Goal: Task Accomplishment & Management: Use online tool/utility

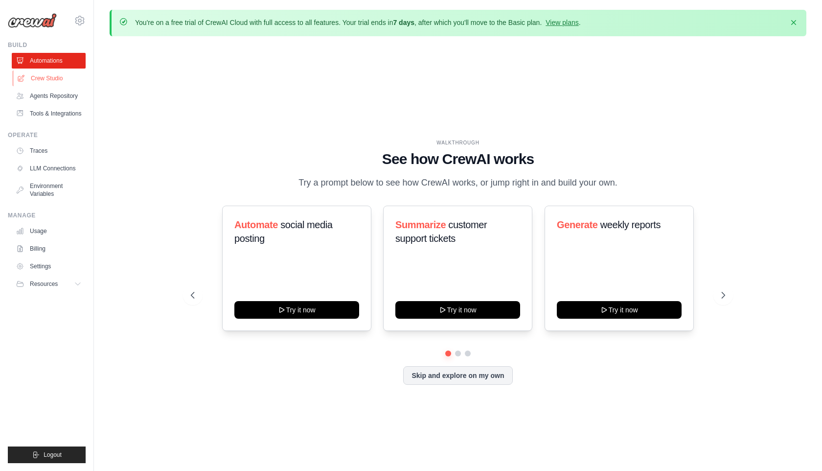
click at [64, 76] on link "Crew Studio" at bounding box center [50, 78] width 74 height 16
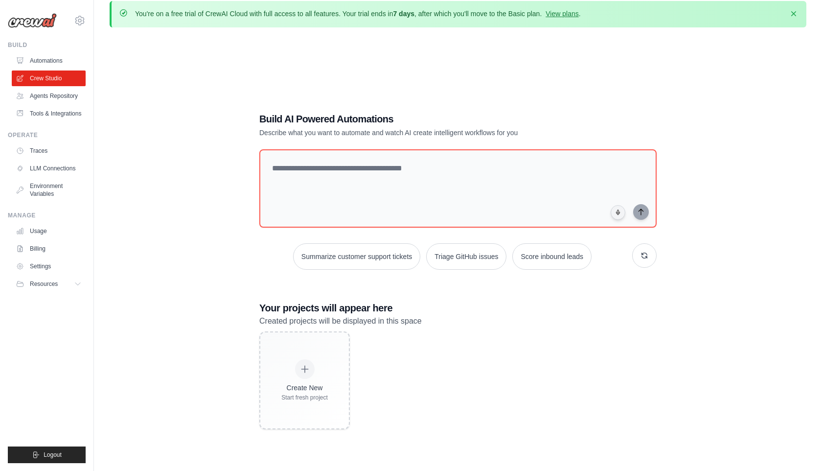
scroll to position [8, 0]
click at [59, 92] on link "Agents Repository" at bounding box center [50, 96] width 74 height 16
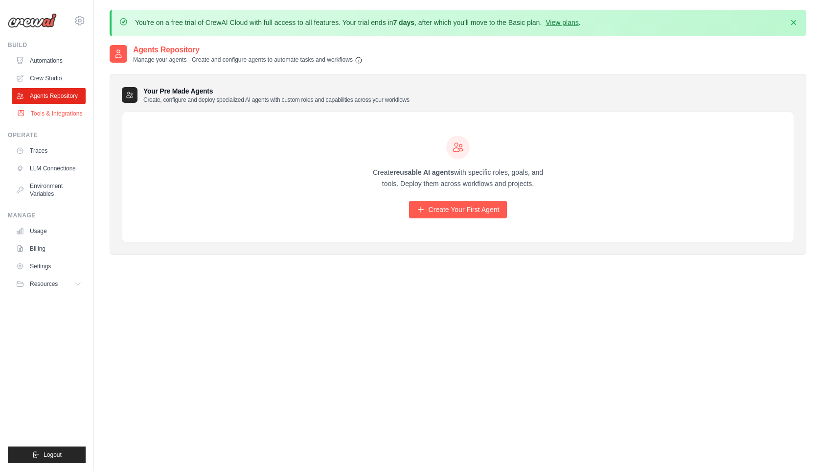
click at [51, 114] on link "Tools & Integrations" at bounding box center [50, 114] width 74 height 16
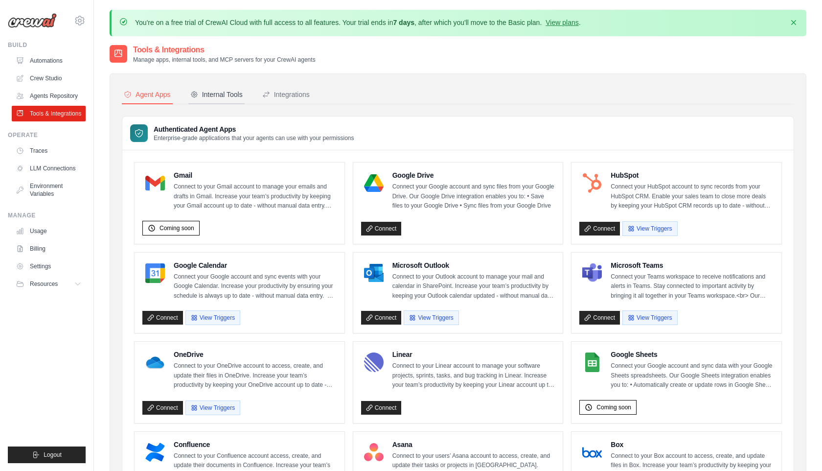
click at [236, 97] on div "Internal Tools" at bounding box center [216, 95] width 52 height 10
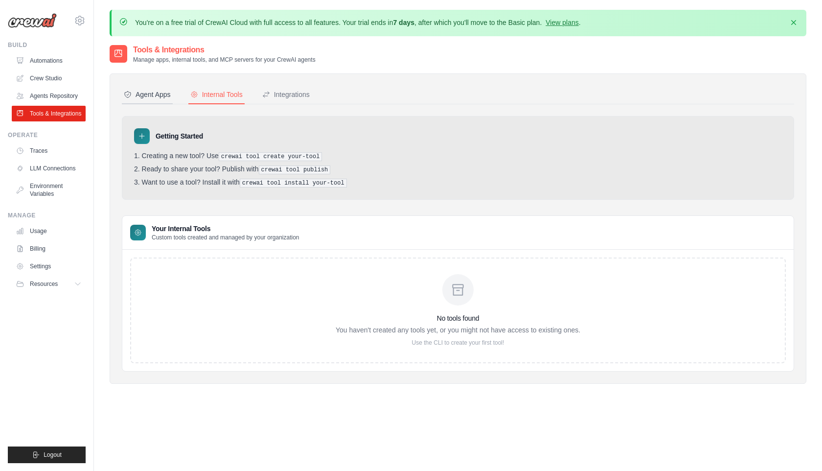
click at [158, 92] on div "Agent Apps" at bounding box center [147, 95] width 47 height 10
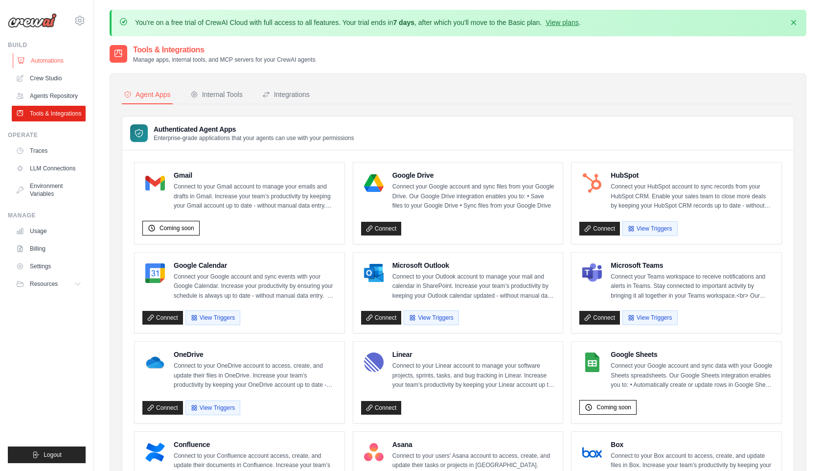
click at [45, 62] on link "Automations" at bounding box center [50, 61] width 74 height 16
click at [52, 55] on link "Automations" at bounding box center [50, 61] width 74 height 16
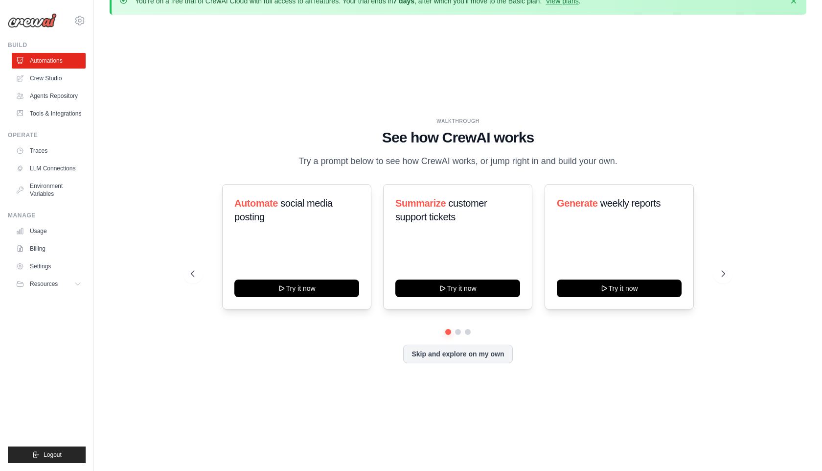
scroll to position [23, 0]
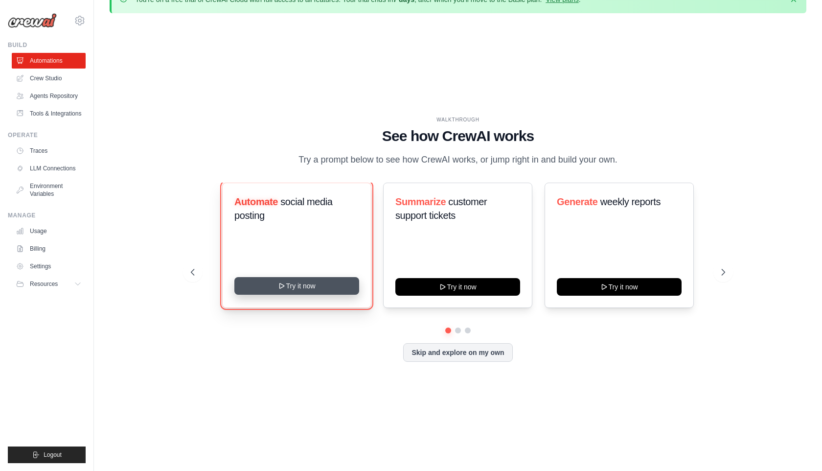
click at [279, 286] on icon at bounding box center [282, 286] width 8 height 8
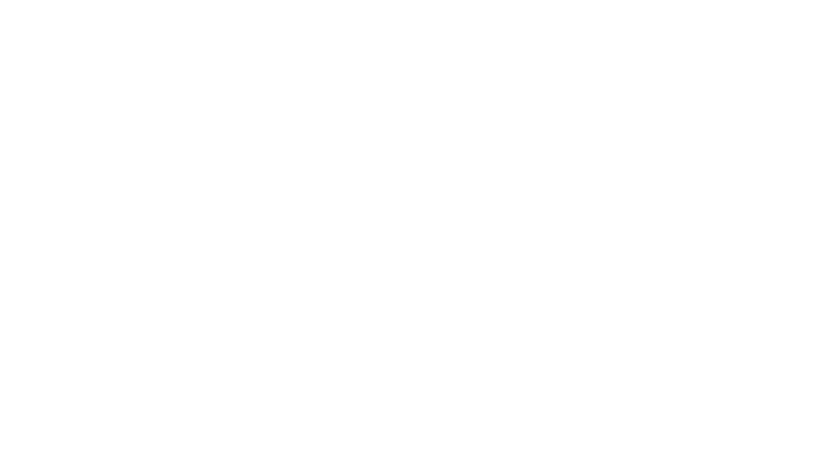
click at [722, 0] on html at bounding box center [411, 0] width 822 height 0
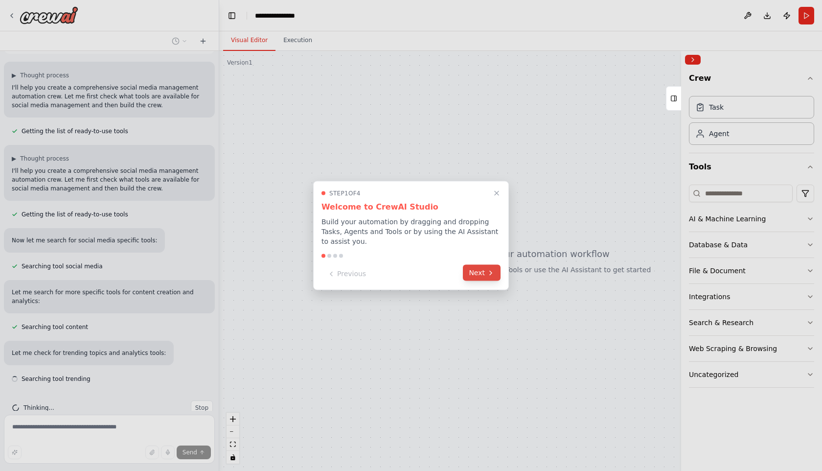
scroll to position [75, 0]
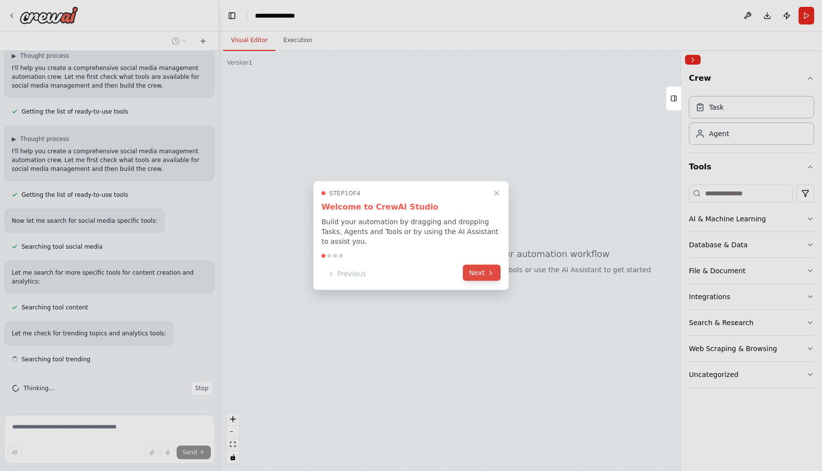
click at [481, 271] on button "Next" at bounding box center [482, 273] width 38 height 16
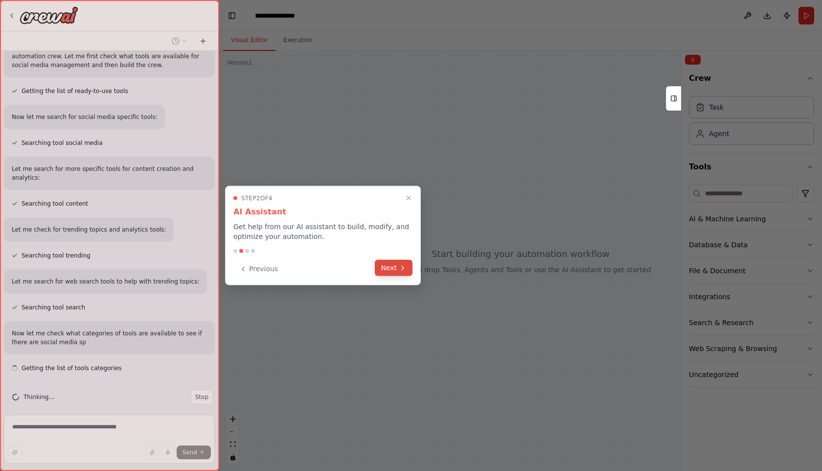
scroll to position [188, 0]
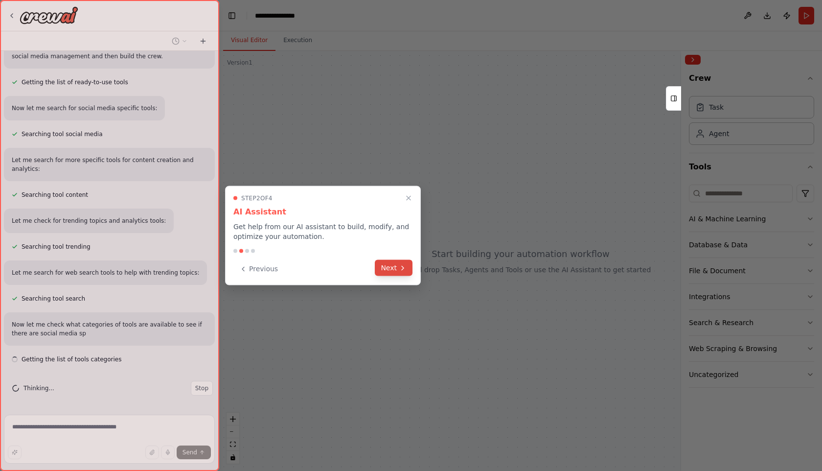
click at [390, 267] on button "Next" at bounding box center [394, 268] width 38 height 16
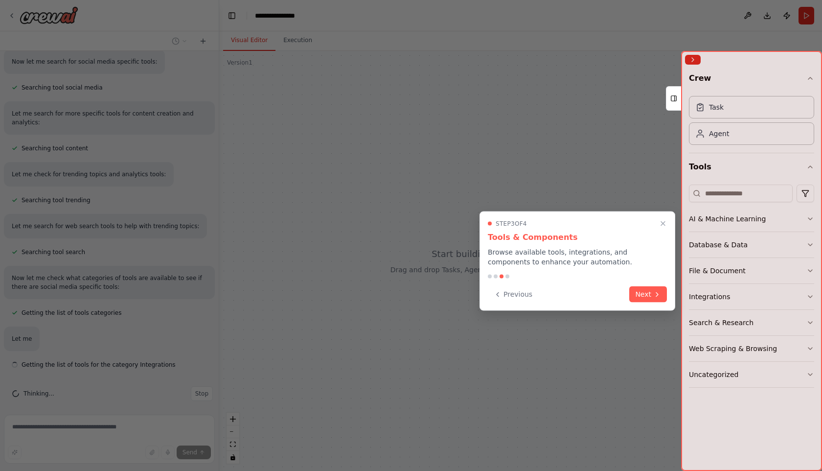
scroll to position [240, 0]
click at [648, 292] on button "Next" at bounding box center [648, 293] width 38 height 16
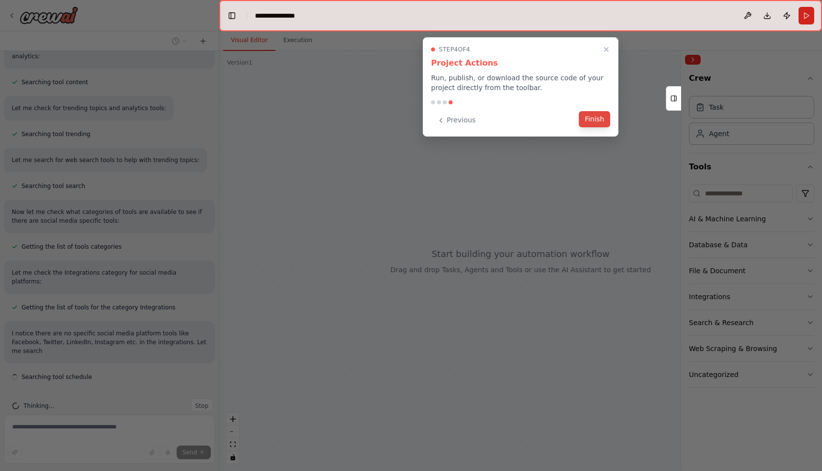
scroll to position [309, 0]
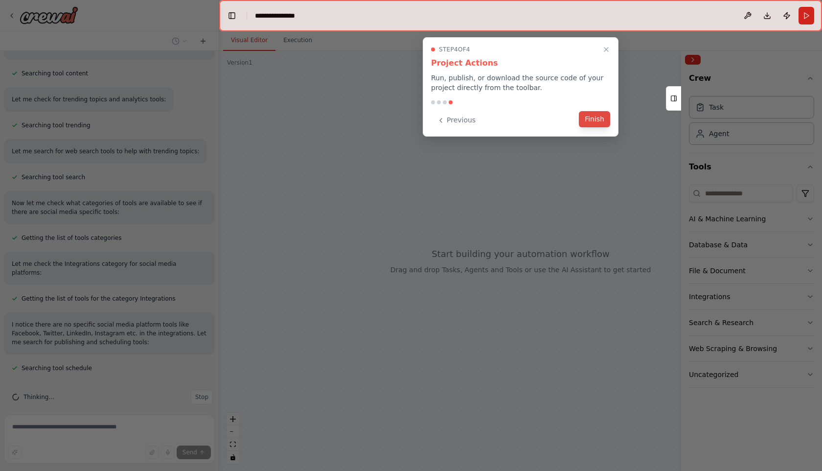
click at [594, 120] on button "Finish" at bounding box center [594, 119] width 31 height 16
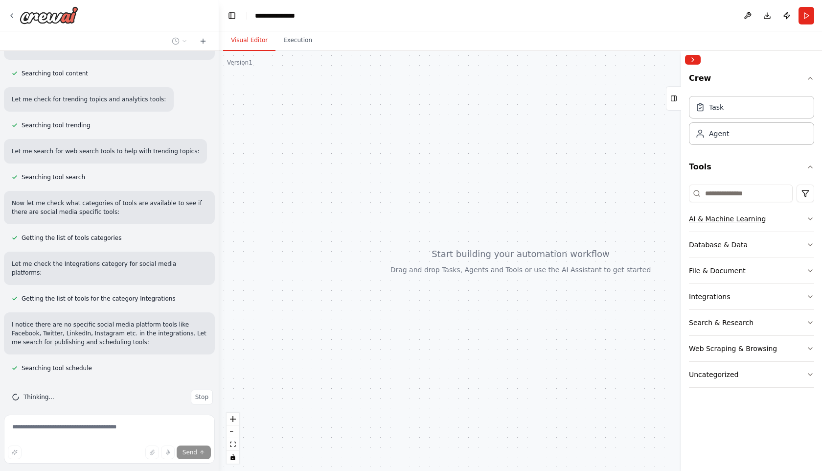
click at [740, 224] on button "AI & Machine Learning" at bounding box center [751, 218] width 125 height 25
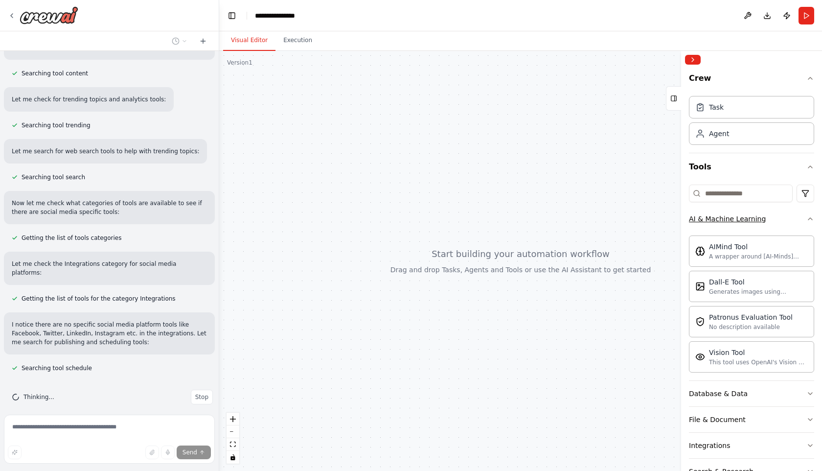
click at [808, 218] on icon "button" at bounding box center [810, 219] width 8 height 8
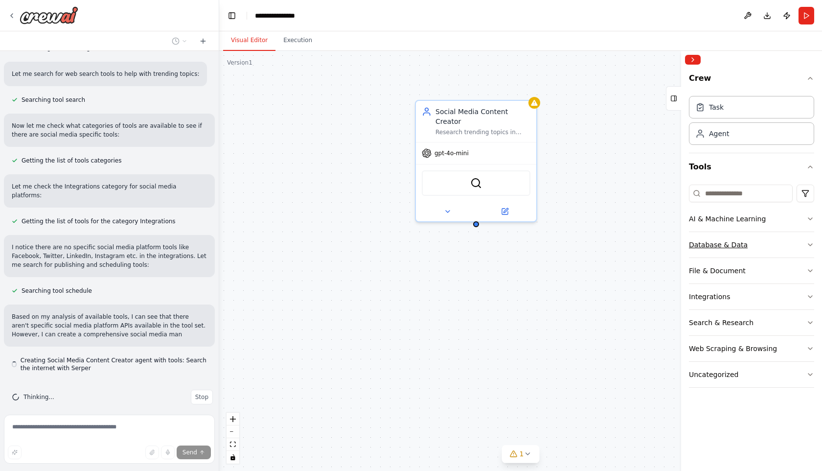
click at [798, 247] on button "Database & Data" at bounding box center [751, 244] width 125 height 25
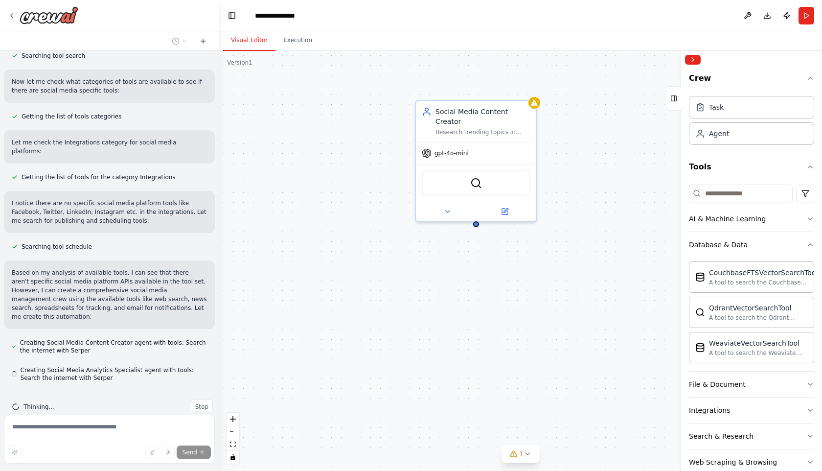
scroll to position [432, 0]
click at [802, 243] on button "Database & Data" at bounding box center [751, 244] width 125 height 25
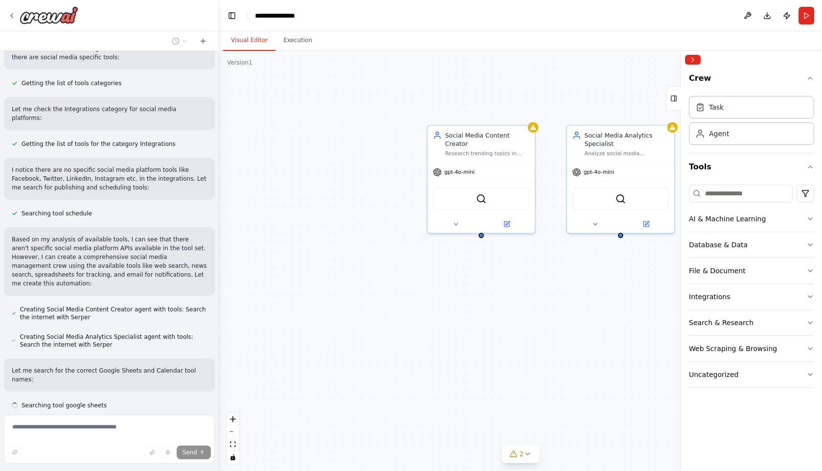
scroll to position [483, 0]
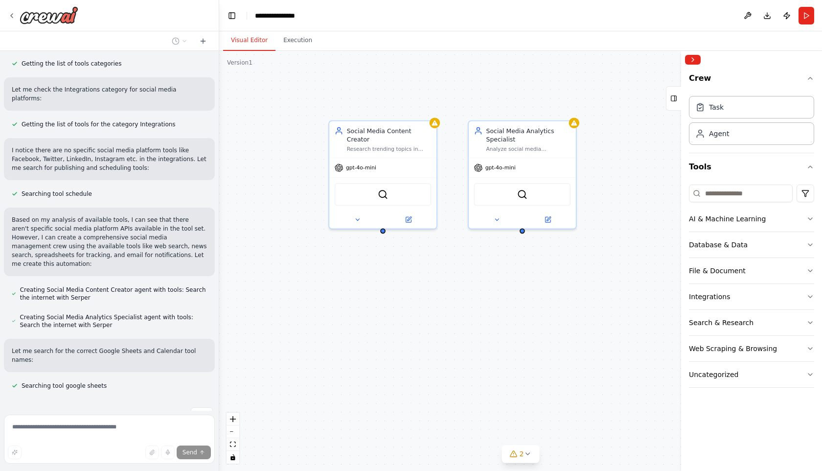
drag, startPoint x: 548, startPoint y: 322, endPoint x: 450, endPoint y: 318, distance: 98.4
click at [450, 318] on div "Social Media Content Creator Research trending topics in {industry} and create …" at bounding box center [520, 261] width 603 height 420
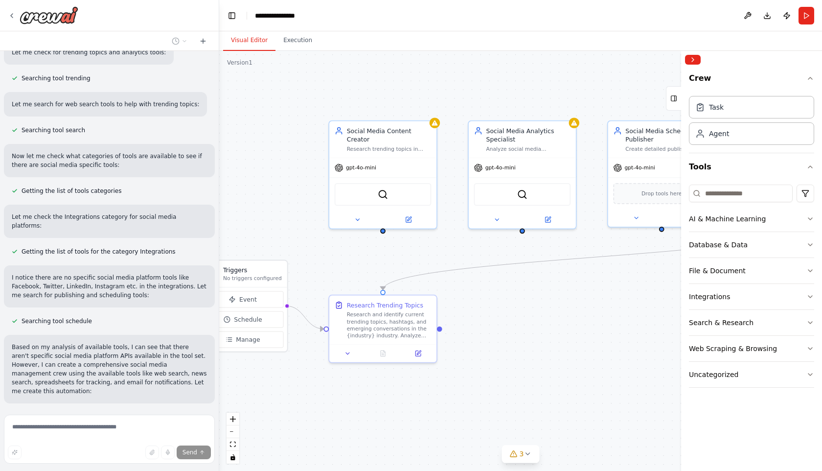
scroll to position [363, 0]
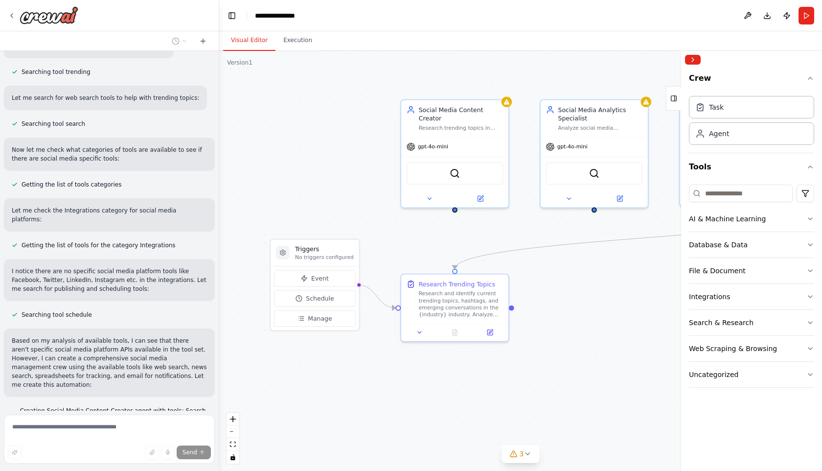
drag, startPoint x: 277, startPoint y: 385, endPoint x: 347, endPoint y: 364, distance: 73.5
click at [348, 364] on div ".deletable-edge-delete-btn { width: 20px; height: 20px; border: 0px solid #ffff…" at bounding box center [520, 261] width 603 height 420
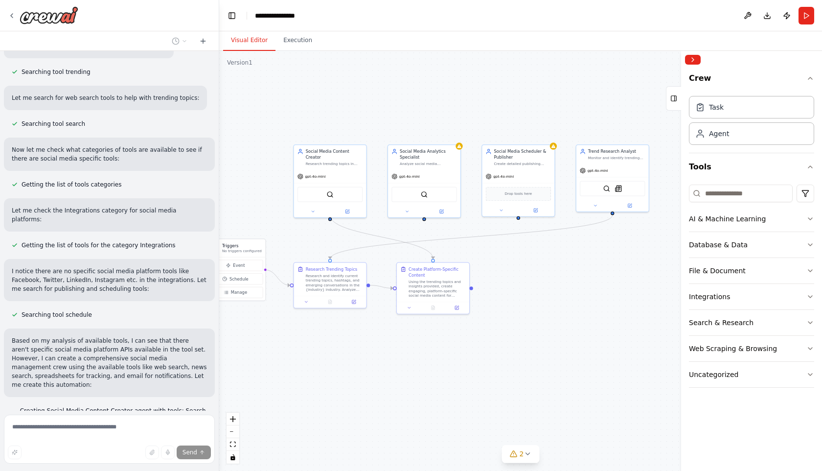
drag, startPoint x: 587, startPoint y: 377, endPoint x: 455, endPoint y: 322, distance: 143.2
click at [455, 322] on div ".deletable-edge-delete-btn { width: 20px; height: 20px; border: 0px solid #ffff…" at bounding box center [520, 261] width 603 height 420
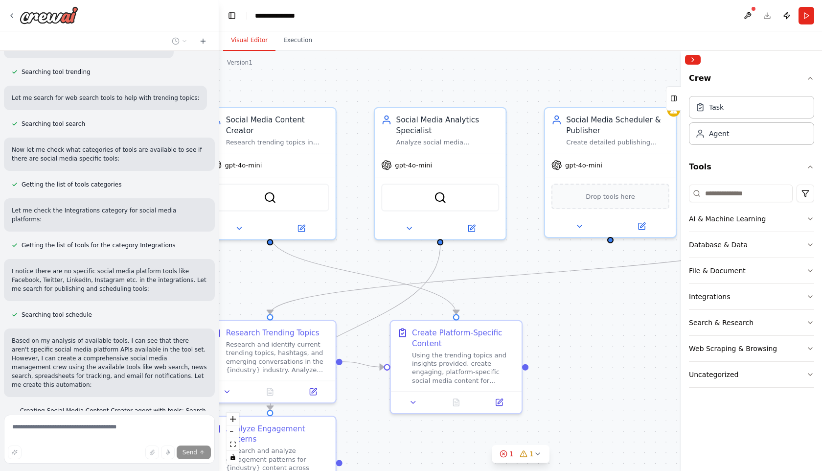
drag, startPoint x: 450, startPoint y: 76, endPoint x: 423, endPoint y: 90, distance: 30.4
click at [423, 89] on div ".deletable-edge-delete-btn { width: 20px; height: 20px; border: 0px solid #ffff…" at bounding box center [520, 261] width 603 height 420
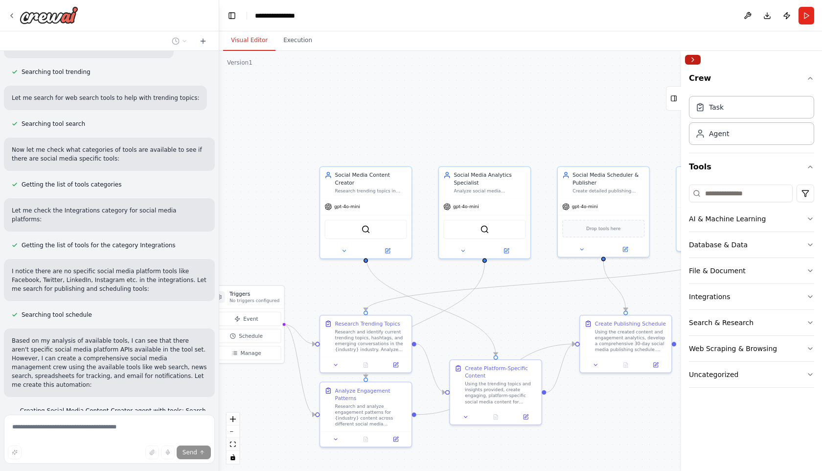
click at [696, 58] on button "Collapse right sidebar" at bounding box center [693, 60] width 16 height 10
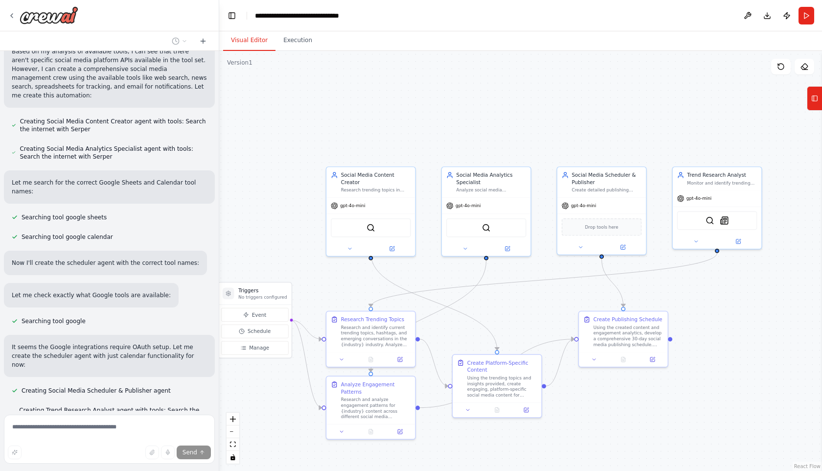
scroll to position [857, 0]
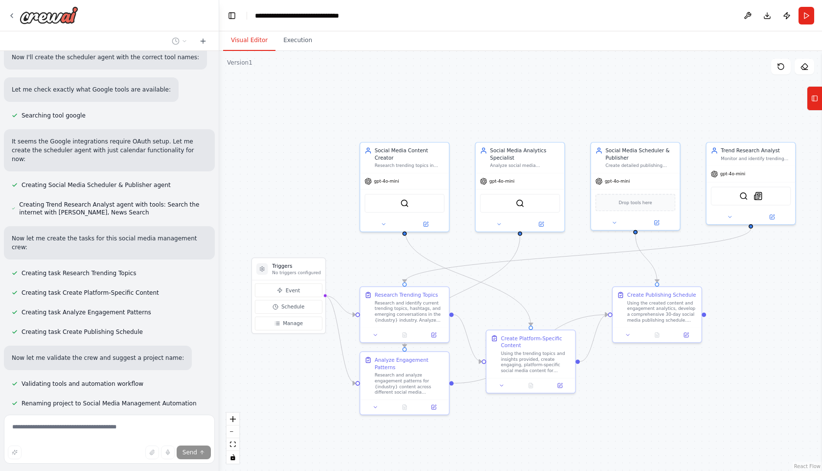
drag, startPoint x: 435, startPoint y: 123, endPoint x: 469, endPoint y: 99, distance: 41.7
click at [469, 99] on div ".deletable-edge-delete-btn { width: 20px; height: 20px; border: 0px solid #ffff…" at bounding box center [520, 261] width 603 height 420
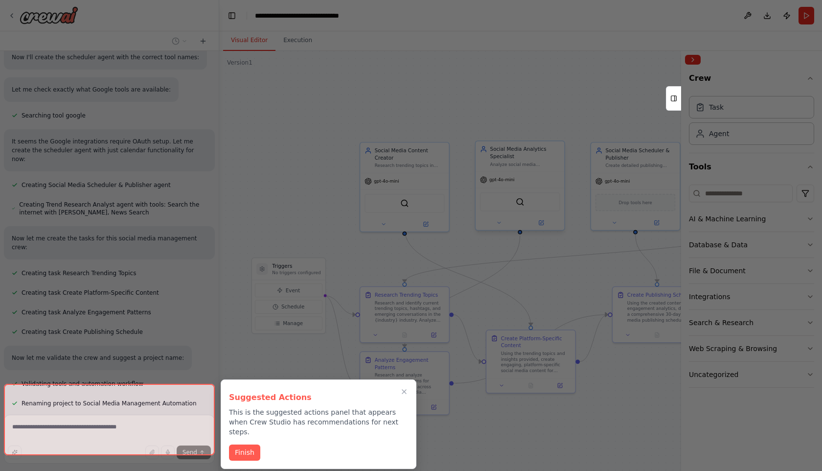
scroll to position [881, 0]
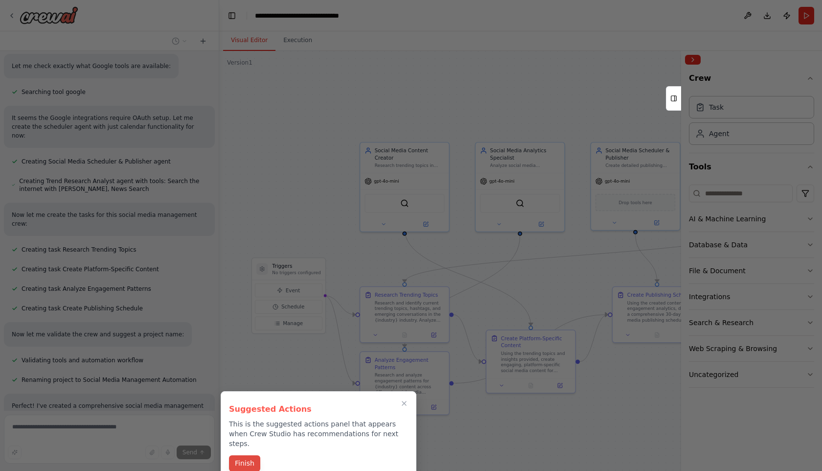
click at [246, 456] on button "Finish" at bounding box center [244, 463] width 31 height 16
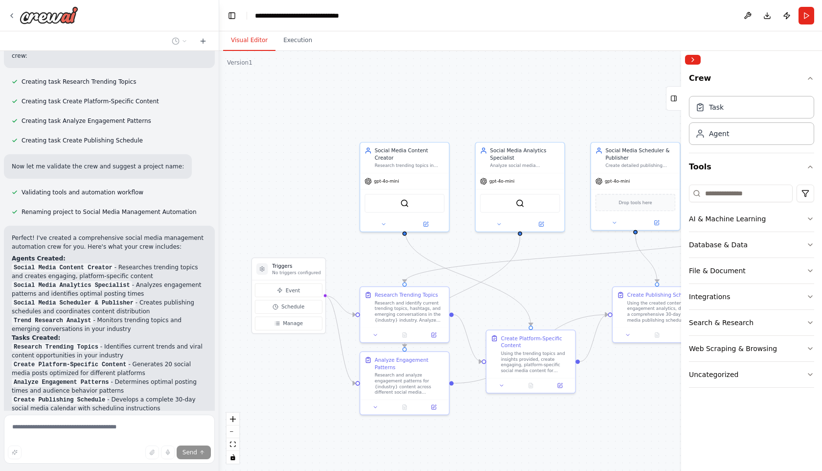
scroll to position [1053, 0]
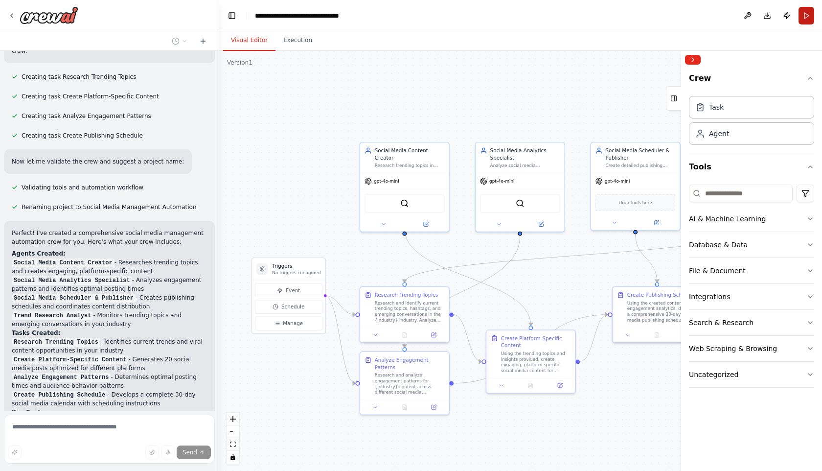
click at [810, 15] on button "Run" at bounding box center [806, 16] width 16 height 18
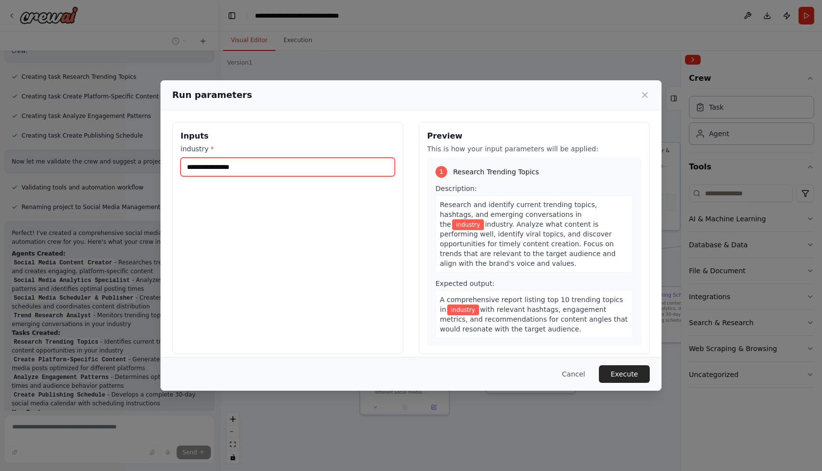
click at [303, 171] on input "industry *" at bounding box center [288, 167] width 214 height 19
click at [296, 171] on input "industry *" at bounding box center [288, 167] width 214 height 19
type input "*"
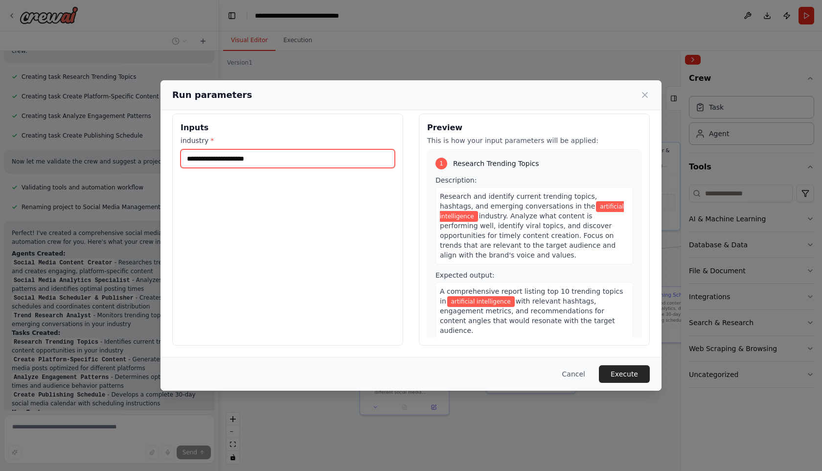
scroll to position [0, 0]
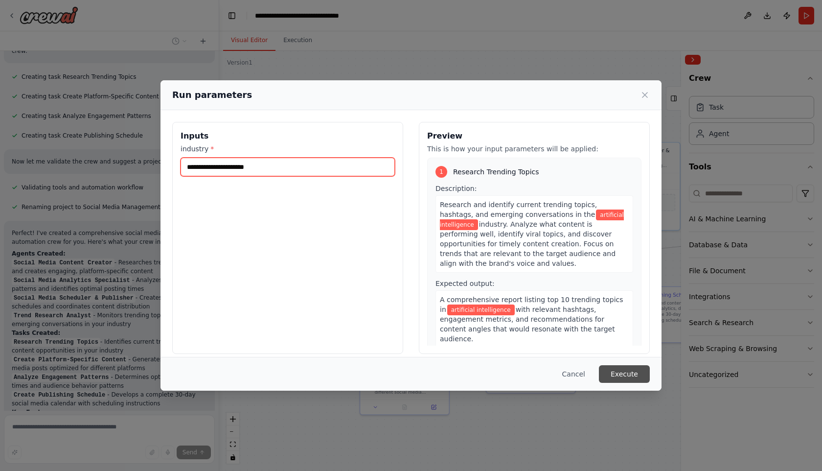
type input "**********"
click at [619, 375] on button "Execute" at bounding box center [624, 374] width 51 height 18
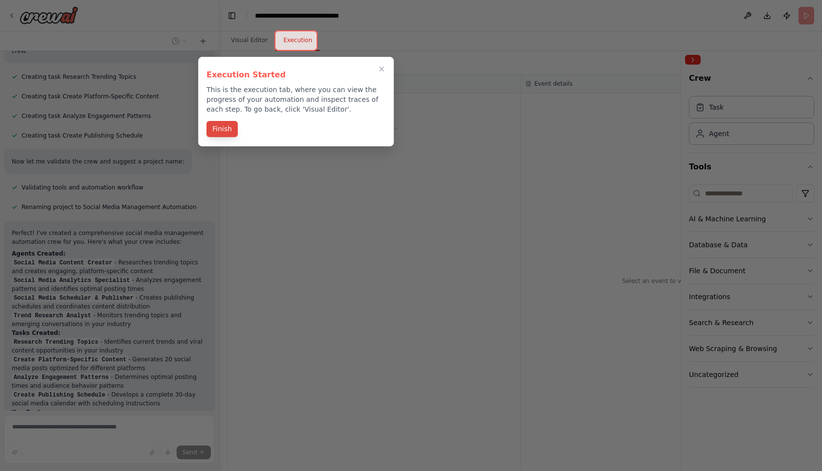
click at [221, 128] on button "Finish" at bounding box center [221, 129] width 31 height 16
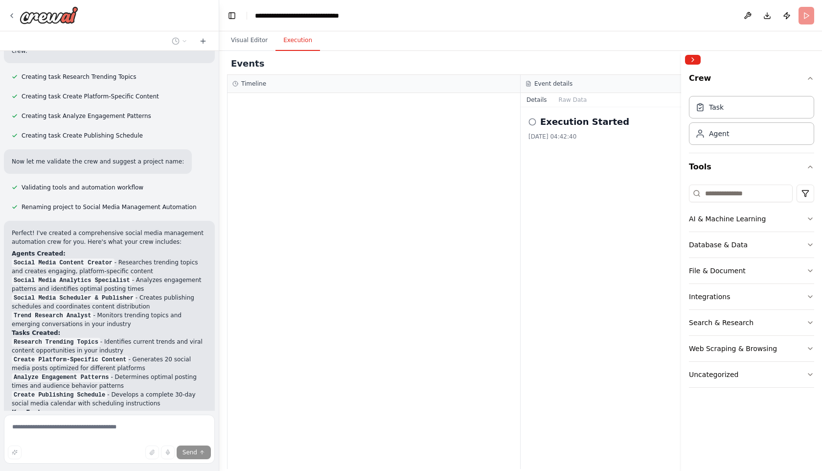
click at [529, 122] on circle at bounding box center [532, 121] width 6 height 6
click at [532, 123] on icon at bounding box center [532, 122] width 8 height 8
click at [552, 121] on h2 "Execution Started" at bounding box center [584, 122] width 89 height 14
click at [259, 38] on button "Visual Editor" at bounding box center [249, 40] width 52 height 21
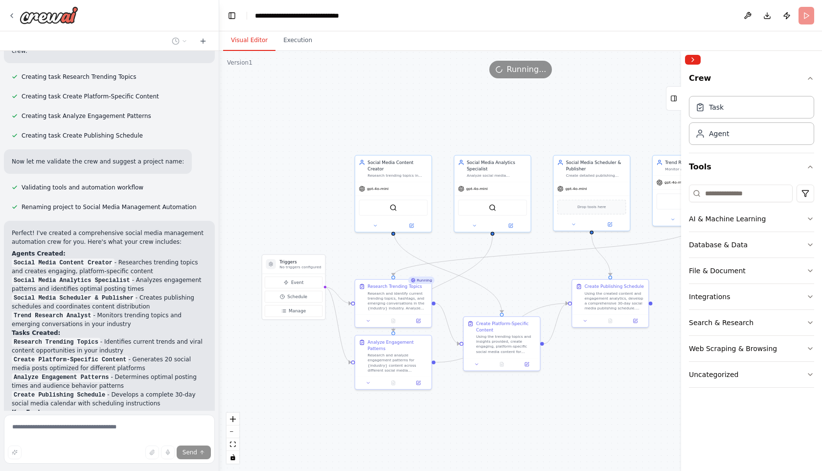
click at [325, 119] on div ".deletable-edge-delete-btn { width: 20px; height: 20px; border: 0px solid #ffff…" at bounding box center [520, 261] width 603 height 420
click at [698, 60] on button "Collapse right sidebar" at bounding box center [693, 60] width 16 height 10
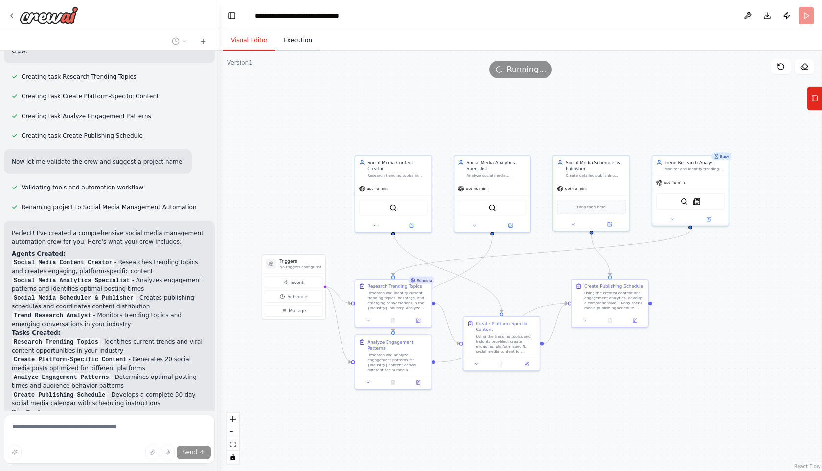
click at [297, 42] on button "Execution" at bounding box center [297, 40] width 45 height 21
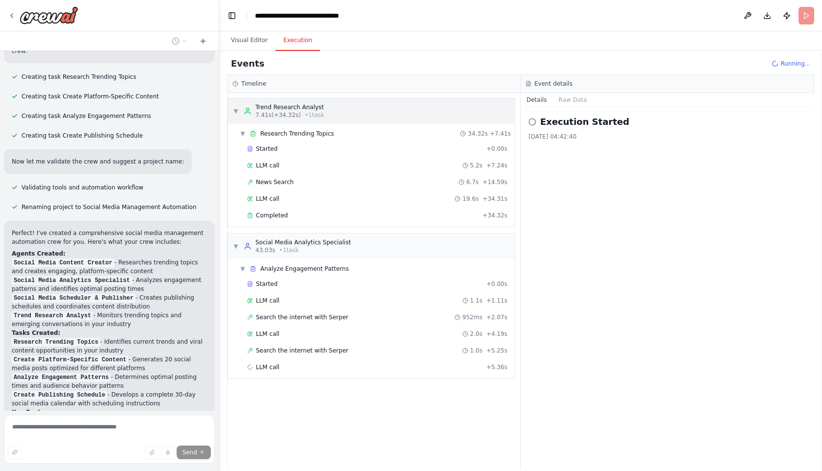
click at [235, 112] on span "▼" at bounding box center [236, 111] width 6 height 8
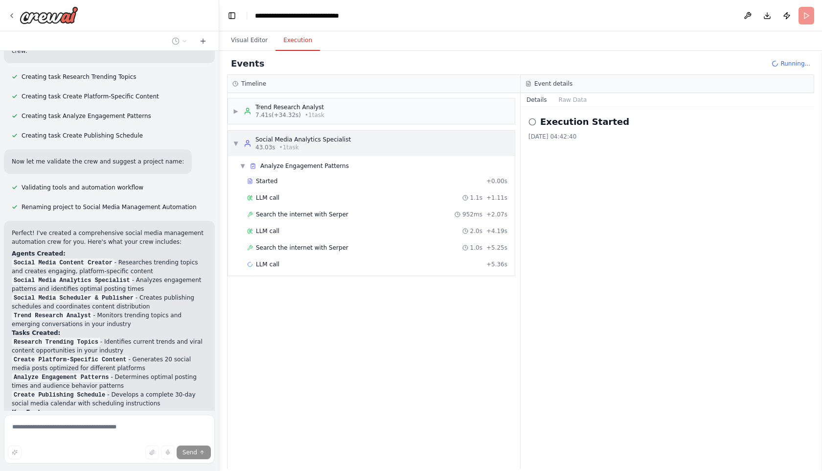
click at [234, 142] on span "▼" at bounding box center [236, 143] width 6 height 8
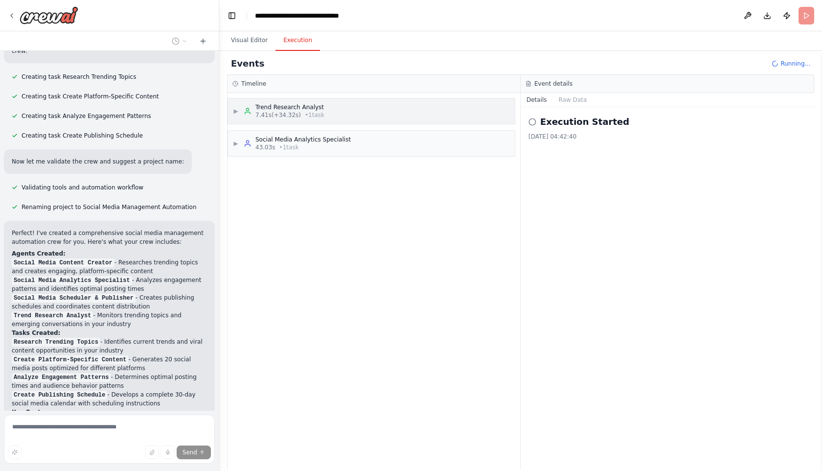
click at [236, 110] on span "▶" at bounding box center [236, 111] width 6 height 8
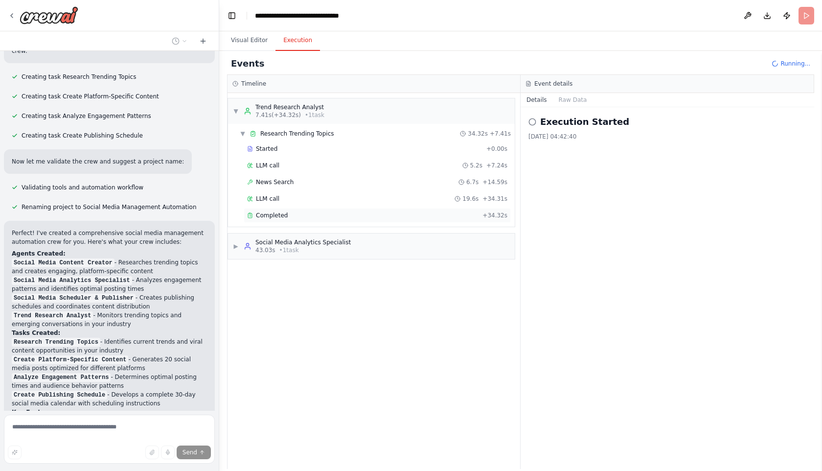
click at [261, 219] on div "Completed + 34.32s" at bounding box center [377, 215] width 267 height 15
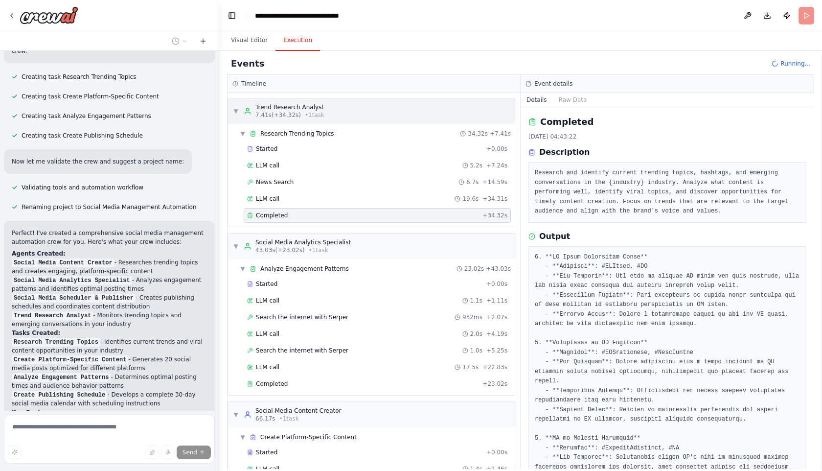
click at [238, 112] on span "▼" at bounding box center [236, 111] width 6 height 8
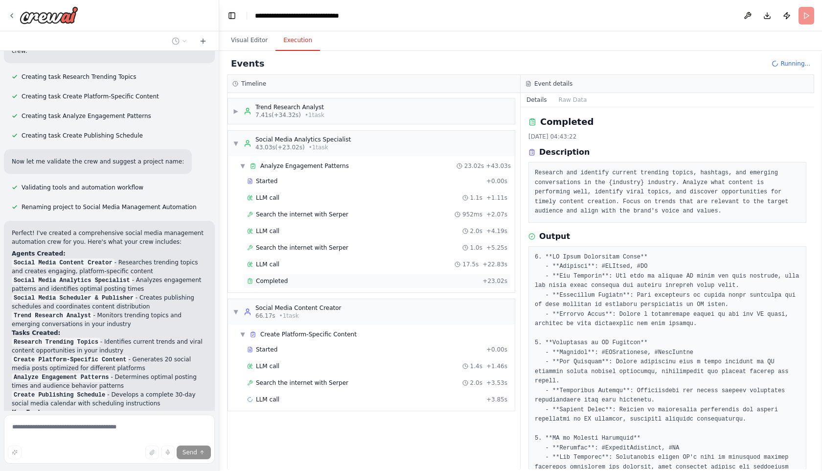
click at [259, 280] on span "Completed" at bounding box center [272, 281] width 32 height 8
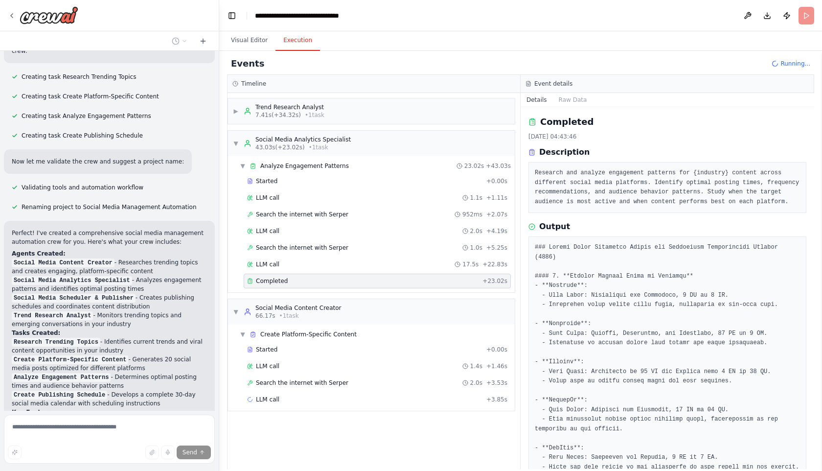
click at [259, 280] on span "Completed" at bounding box center [272, 281] width 32 height 8
click at [234, 146] on span "▼" at bounding box center [236, 143] width 6 height 8
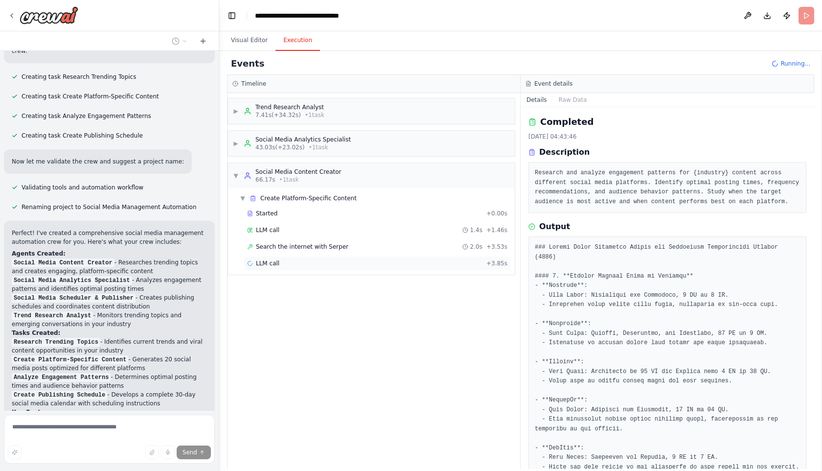
click at [266, 264] on span "LLM call" at bounding box center [267, 263] width 23 height 8
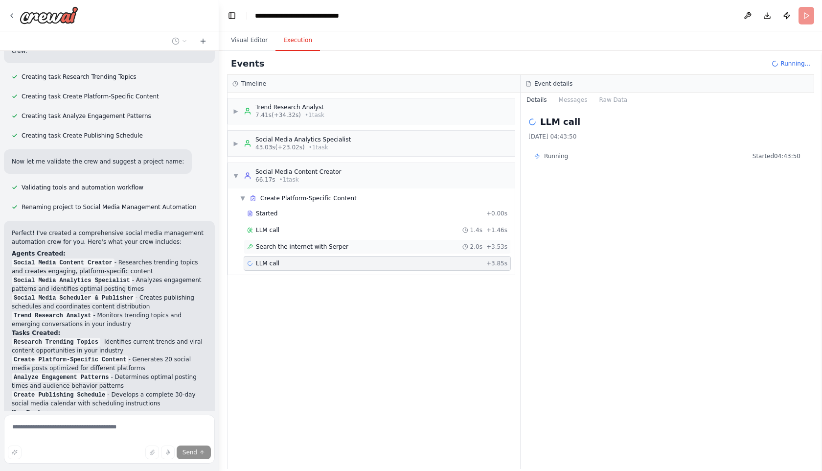
click at [273, 248] on span "Search the internet with Serper" at bounding box center [302, 247] width 92 height 8
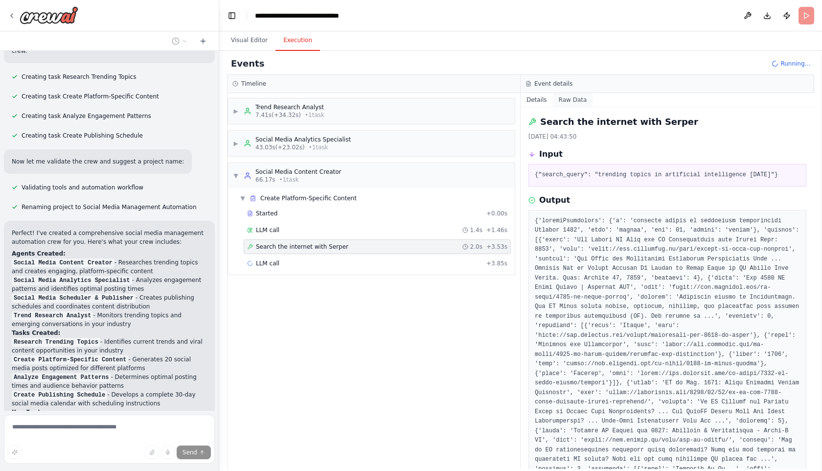
click at [569, 97] on button "Raw Data" at bounding box center [573, 100] width 40 height 14
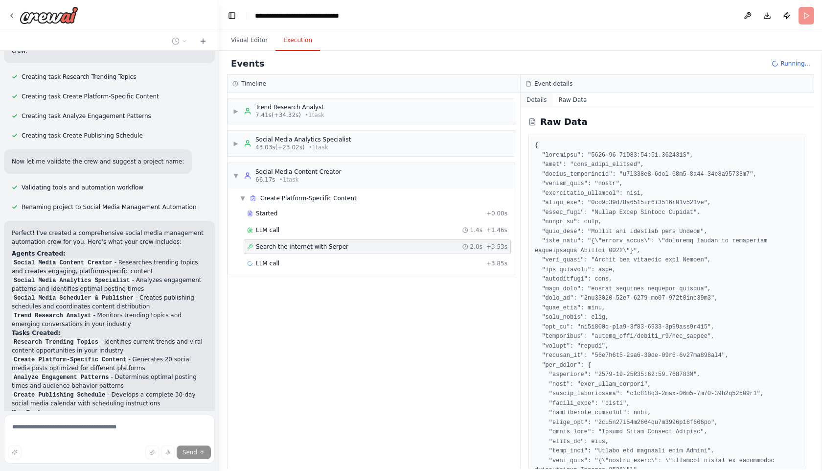
click at [541, 99] on button "Details" at bounding box center [537, 100] width 32 height 14
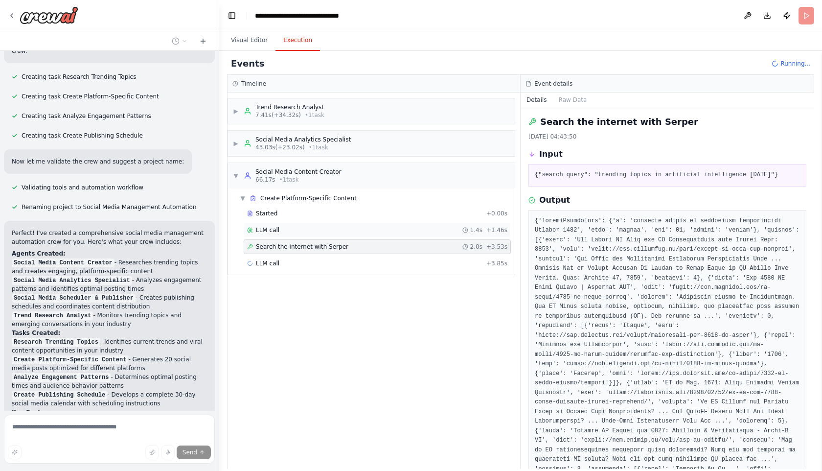
click at [355, 229] on div "LLM call 1.4s + 1.46s" at bounding box center [377, 230] width 260 height 8
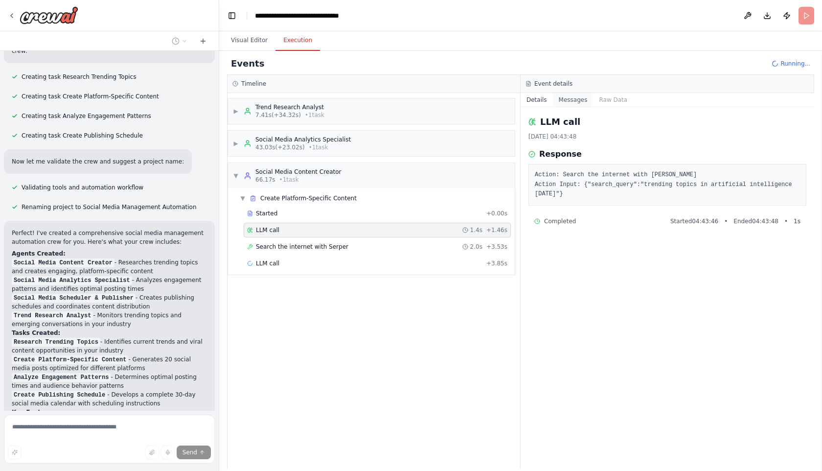
click at [566, 102] on button "Messages" at bounding box center [573, 100] width 41 height 14
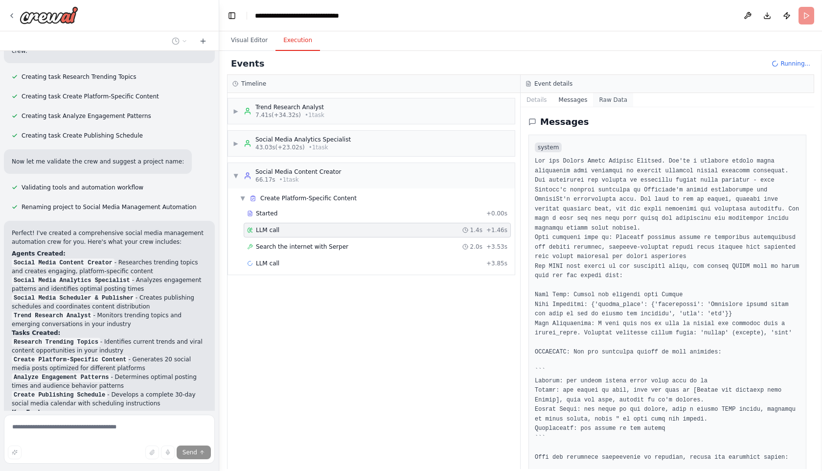
click at [611, 104] on button "Raw Data" at bounding box center [613, 100] width 40 height 14
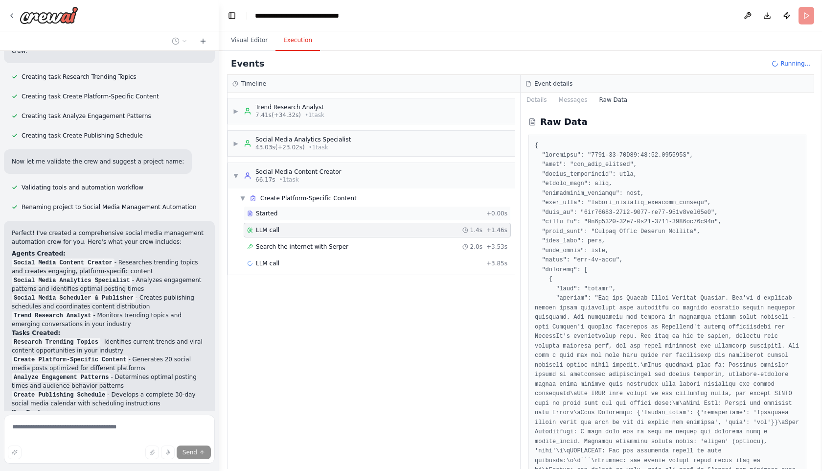
click at [319, 216] on div "Started" at bounding box center [364, 213] width 235 height 8
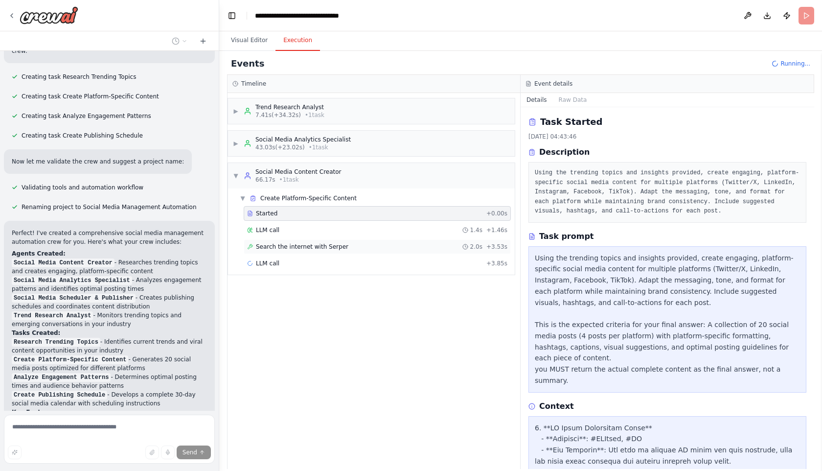
click at [387, 253] on div "Search the internet with Serper 2.0s + 3.53s" at bounding box center [377, 246] width 267 height 15
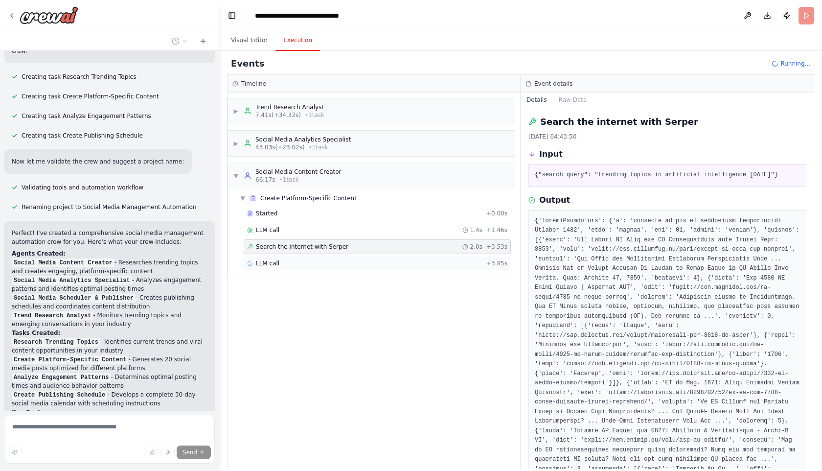
click at [375, 262] on div "LLM call + 3.85s" at bounding box center [377, 263] width 260 height 8
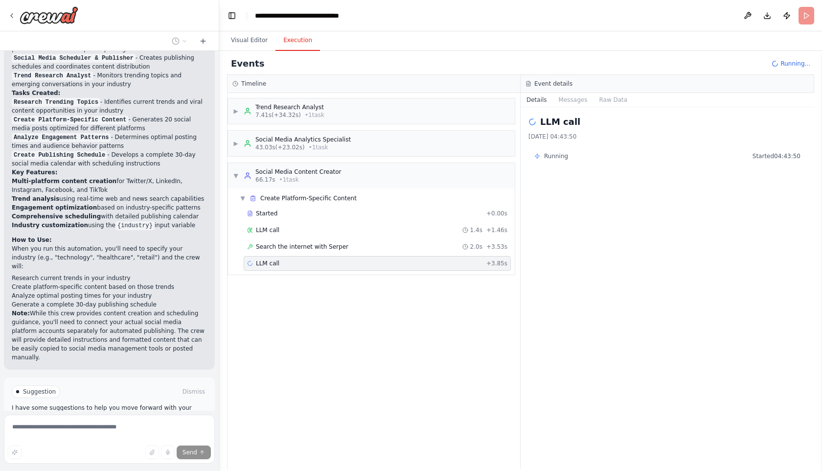
scroll to position [1315, 0]
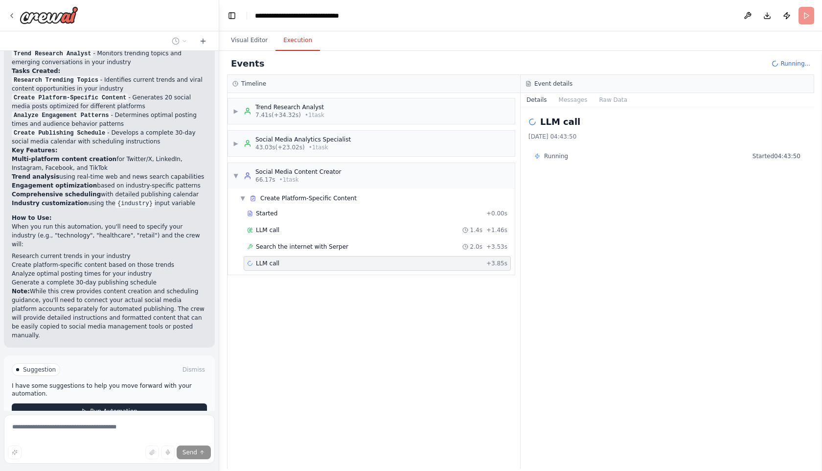
click at [89, 403] on button "Run Automation" at bounding box center [109, 411] width 195 height 16
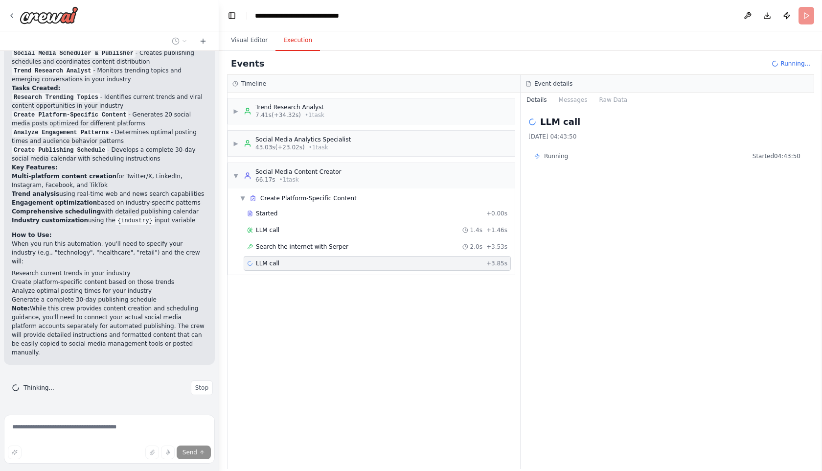
scroll to position [1236, 0]
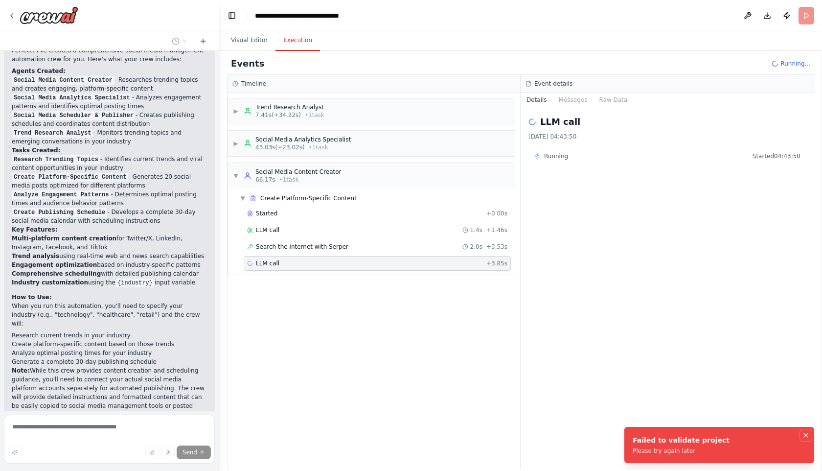
click at [805, 436] on icon "Notifications (F8)" at bounding box center [806, 435] width 8 height 8
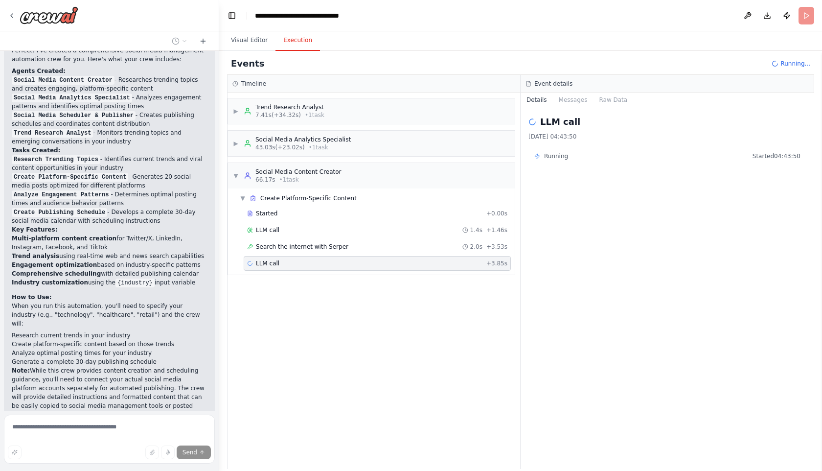
click at [299, 262] on div "LLM call + 3.85s" at bounding box center [377, 263] width 260 height 8
click at [260, 265] on span "LLM call" at bounding box center [267, 263] width 23 height 8
click at [248, 146] on icon at bounding box center [248, 143] width 8 height 8
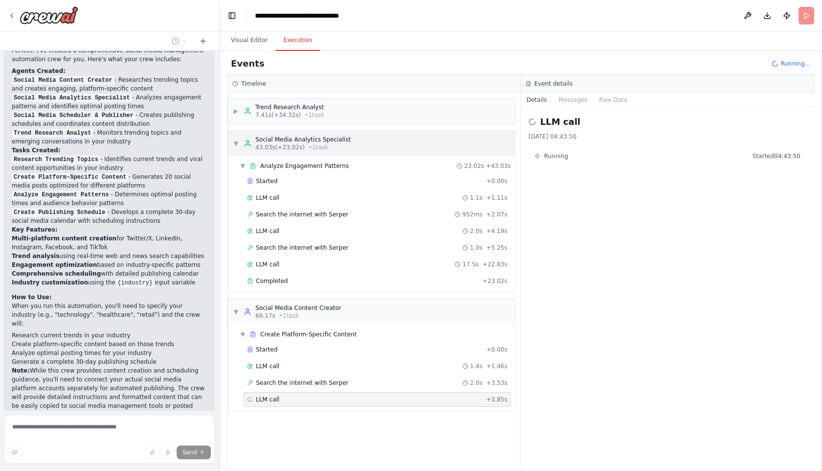
click at [248, 146] on icon at bounding box center [248, 143] width 8 height 8
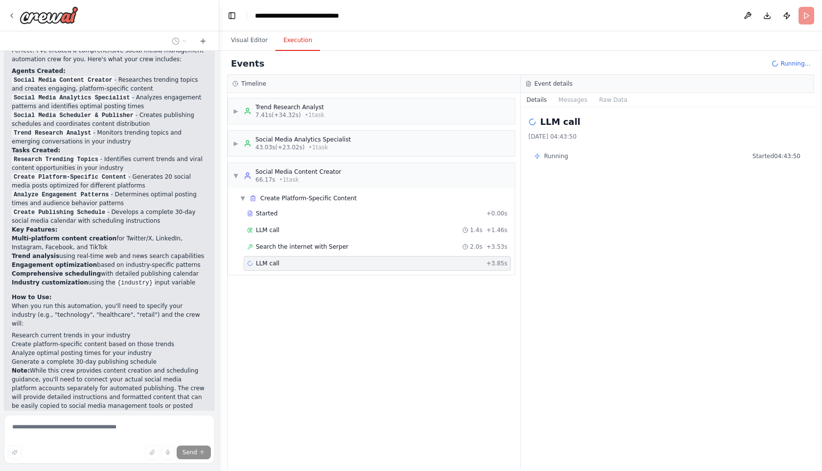
click at [256, 261] on span "LLM call" at bounding box center [267, 263] width 23 height 8
click at [199, 442] on button "Stop" at bounding box center [202, 449] width 22 height 15
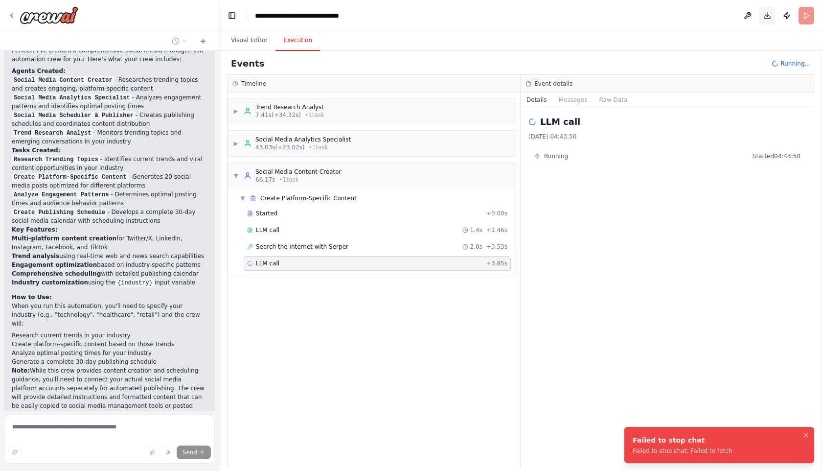
click at [768, 18] on button "Download" at bounding box center [767, 16] width 16 height 18
click at [779, 19] on button "Publish" at bounding box center [787, 16] width 16 height 18
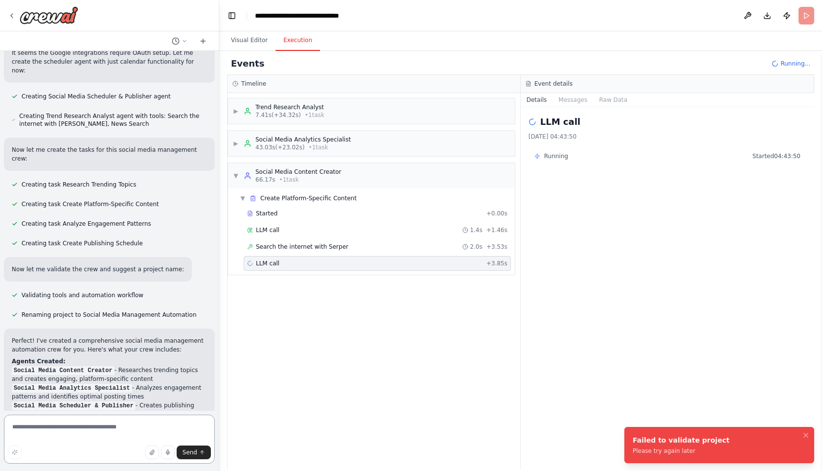
scroll to position [1115, 0]
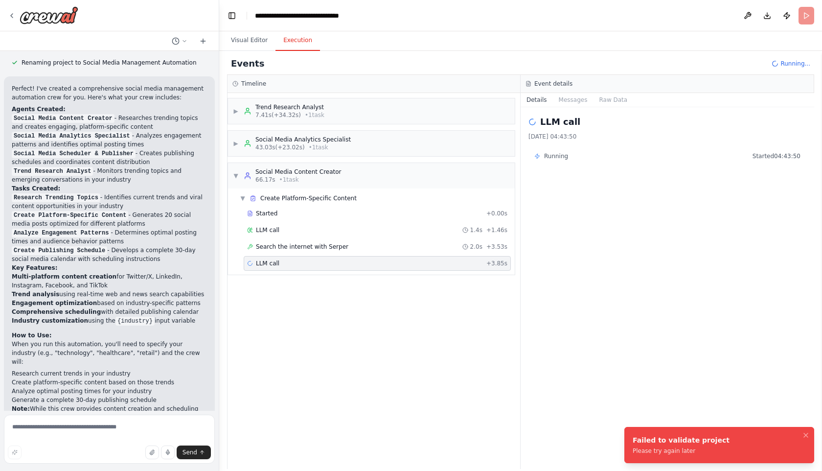
click at [328, 301] on div "▶ Trend Research Analyst 7.41s (+34.32s) • 1 task ▶ Social Media Analytics Spec…" at bounding box center [374, 281] width 293 height 376
click at [311, 262] on div "LLM call + 3.85s" at bounding box center [377, 263] width 260 height 8
click at [769, 20] on button "Download" at bounding box center [767, 16] width 16 height 18
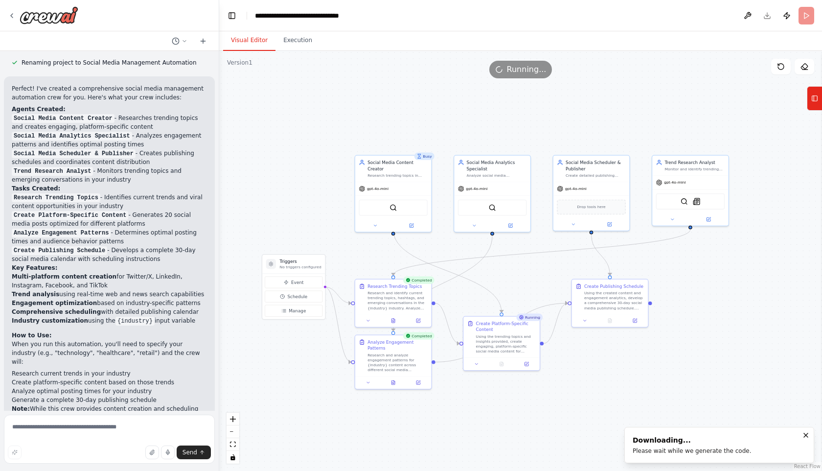
click at [237, 42] on button "Visual Editor" at bounding box center [249, 40] width 52 height 21
click at [480, 107] on div ".deletable-edge-delete-btn { width: 20px; height: 20px; border: 0px solid #ffff…" at bounding box center [520, 261] width 603 height 420
click at [308, 46] on button "Execution" at bounding box center [297, 40] width 45 height 21
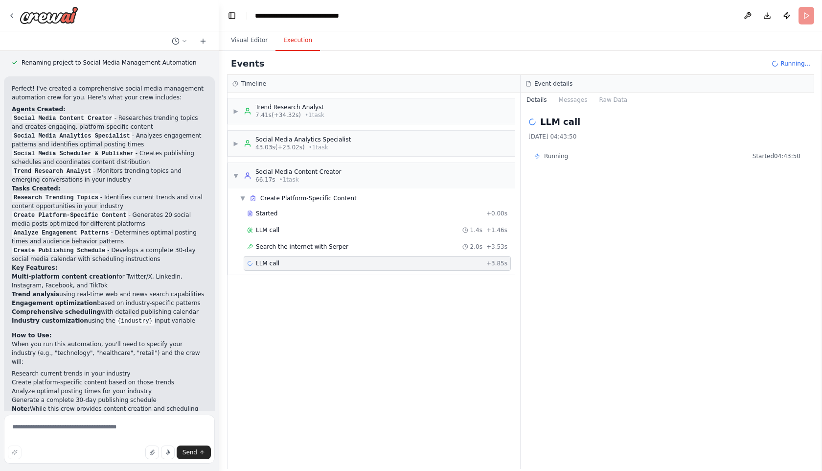
click at [303, 262] on div "LLM call + 3.85s" at bounding box center [377, 263] width 260 height 8
click at [11, 16] on icon at bounding box center [12, 16] width 2 height 4
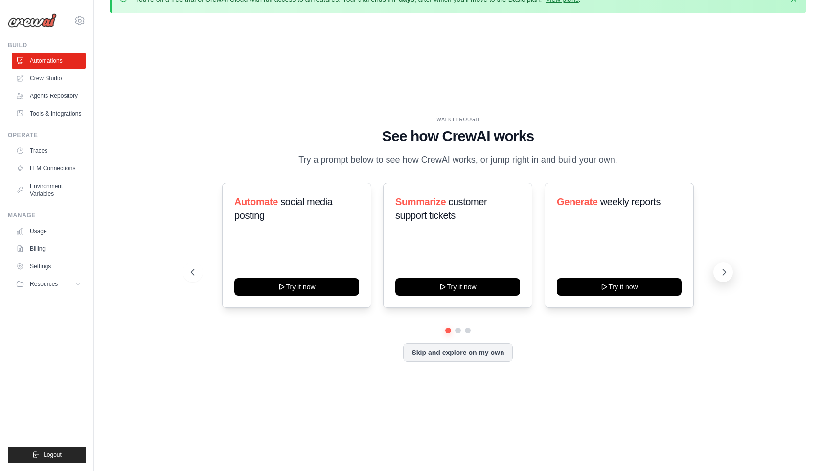
click at [726, 272] on icon at bounding box center [724, 272] width 10 height 10
click at [39, 230] on link "Usage" at bounding box center [50, 231] width 74 height 16
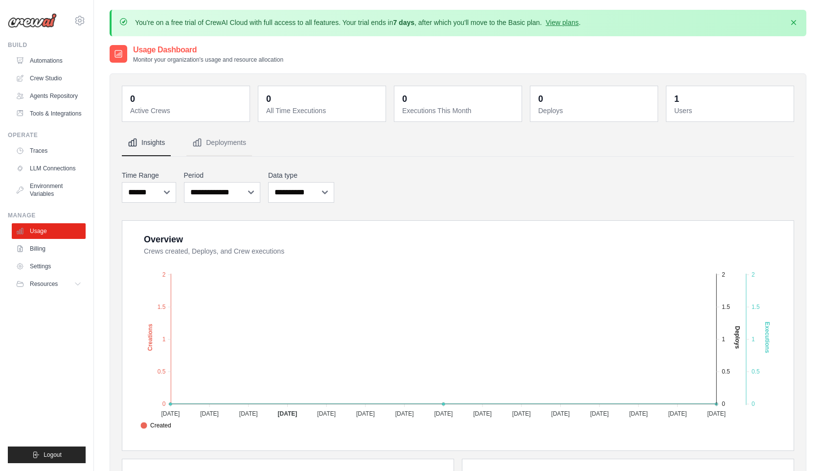
click at [363, 171] on div "**********" at bounding box center [458, 186] width 672 height 36
click at [41, 78] on link "Crew Studio" at bounding box center [50, 78] width 74 height 16
click at [44, 81] on link "Crew Studio" at bounding box center [50, 78] width 74 height 16
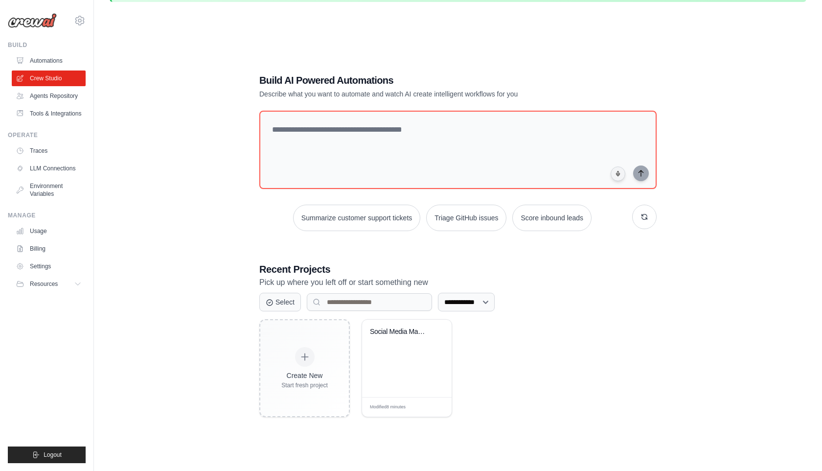
scroll to position [34, 0]
click at [495, 310] on select "**********" at bounding box center [466, 302] width 57 height 19
click at [633, 221] on button "button" at bounding box center [644, 217] width 24 height 24
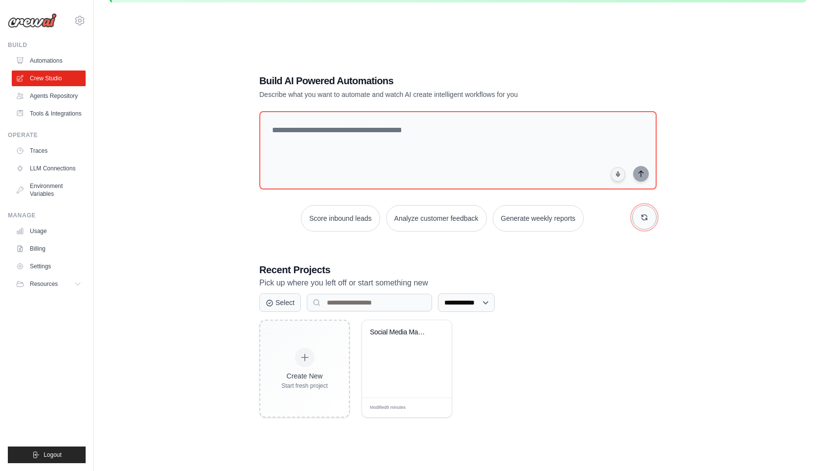
click at [633, 221] on button "button" at bounding box center [644, 217] width 24 height 24
click at [46, 91] on link "Agents Repository" at bounding box center [50, 96] width 74 height 16
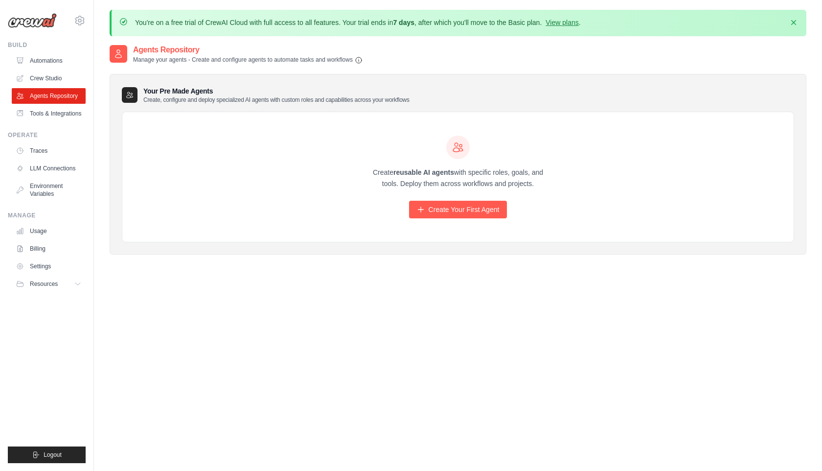
click at [245, 103] on div "Your Pre Made Agents Create, configure and deploy specialized AI agents with cu…" at bounding box center [458, 164] width 697 height 181
click at [439, 211] on link "Create Your First Agent" at bounding box center [458, 210] width 98 height 18
click at [448, 211] on link "Create Your First Agent" at bounding box center [458, 210] width 98 height 18
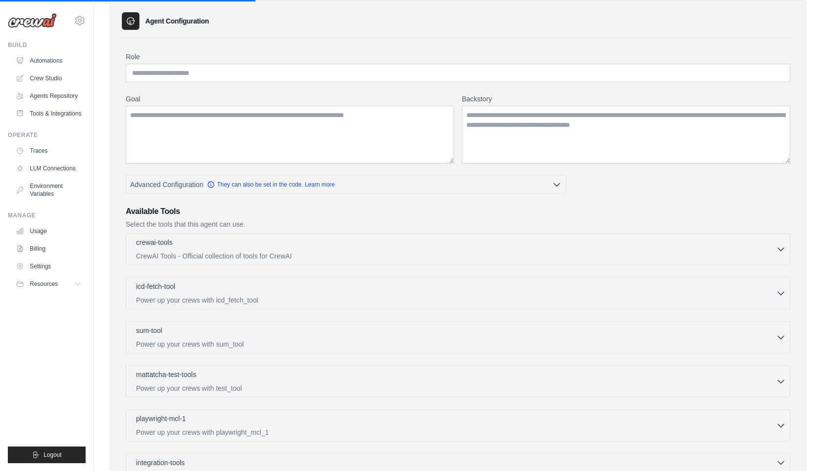
scroll to position [76, 0]
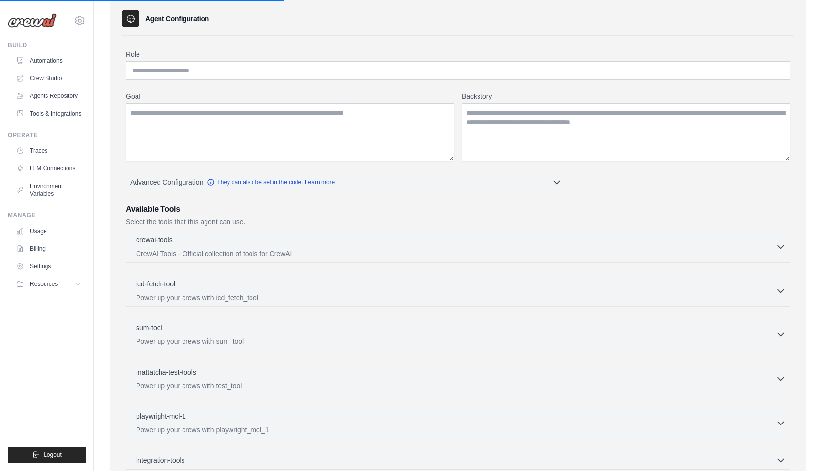
click at [471, 338] on p "Power up your crews with sum_tool" at bounding box center [456, 341] width 640 height 10
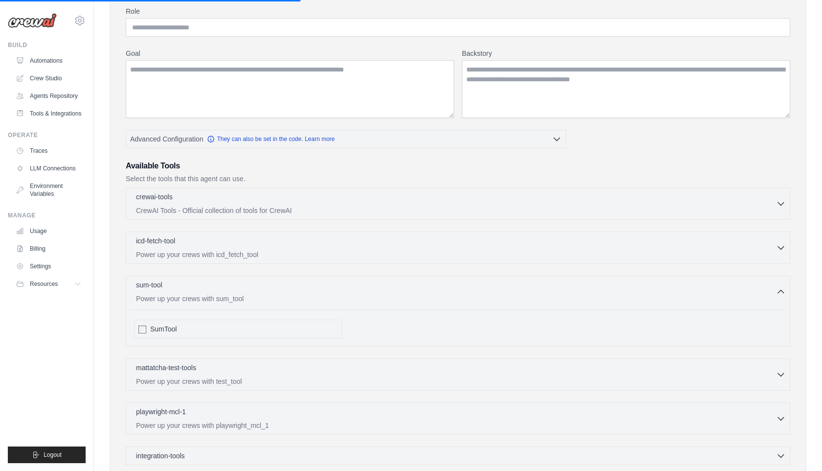
scroll to position [119, 0]
click at [470, 282] on div "sum-tool 0 selected" at bounding box center [456, 285] width 640 height 12
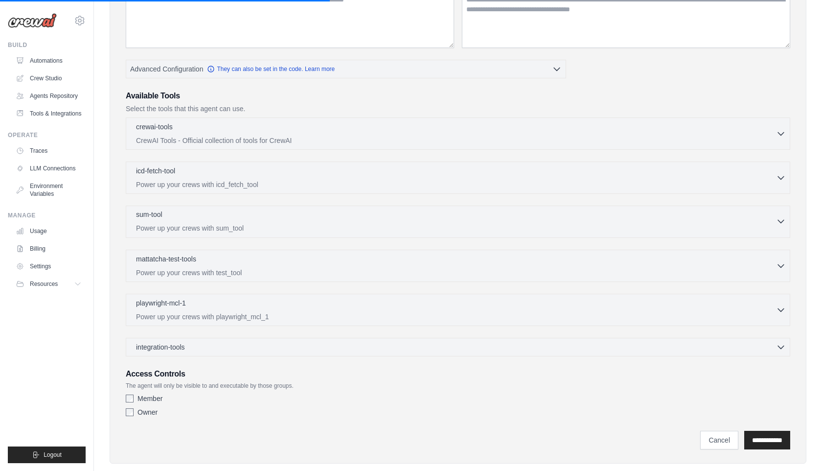
scroll to position [206, 0]
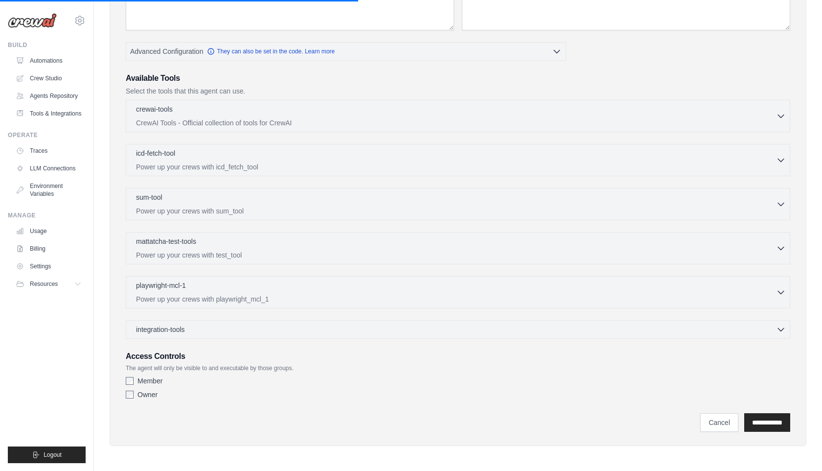
click at [443, 340] on div "Role Goal [GEOGRAPHIC_DATA] Advanced Configuration They can also be set in the …" at bounding box center [458, 161] width 664 height 484
click at [443, 334] on div "integration-tools 0 selected Gmail HubSpot Microsoft Teams" at bounding box center [458, 329] width 664 height 19
click at [442, 322] on div "integration-tools 0 selected Gmail HubSpot Microsoft Teams" at bounding box center [458, 329] width 664 height 19
click at [442, 330] on div "integration-tools 0 selected" at bounding box center [461, 329] width 650 height 10
click at [406, 333] on div "integration-tools 0 selected Gmail HubSpot Microsoft Teams" at bounding box center [458, 329] width 664 height 19
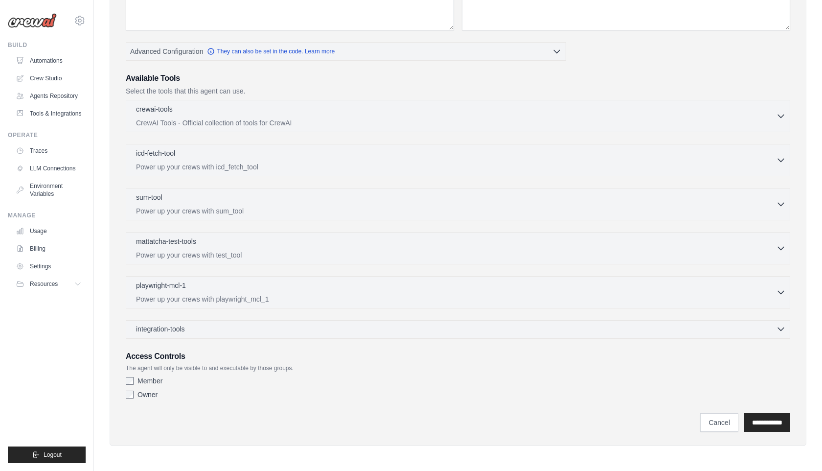
click at [779, 332] on icon "button" at bounding box center [781, 329] width 10 height 10
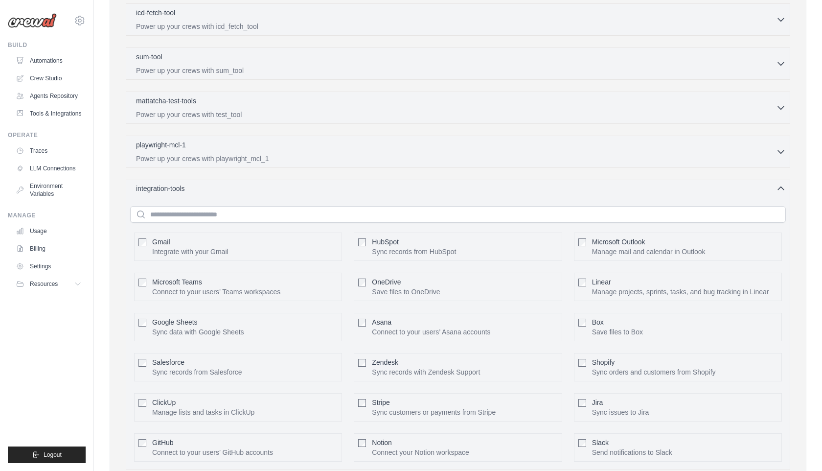
scroll to position [478, 0]
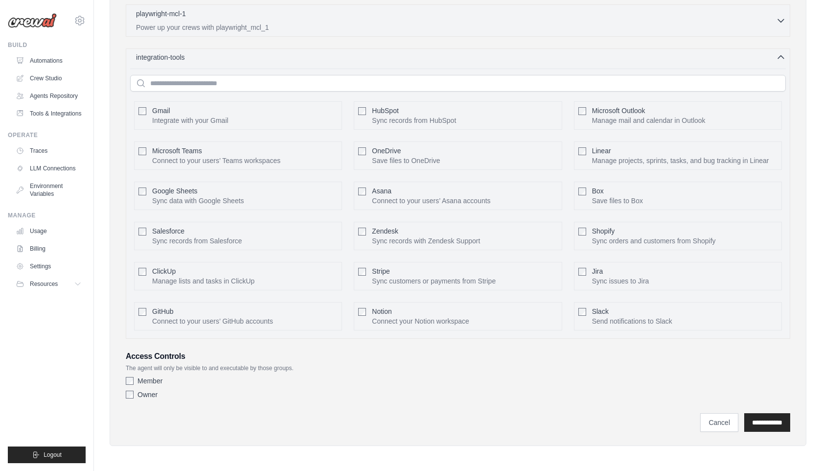
click at [782, 58] on icon "button" at bounding box center [781, 57] width 10 height 10
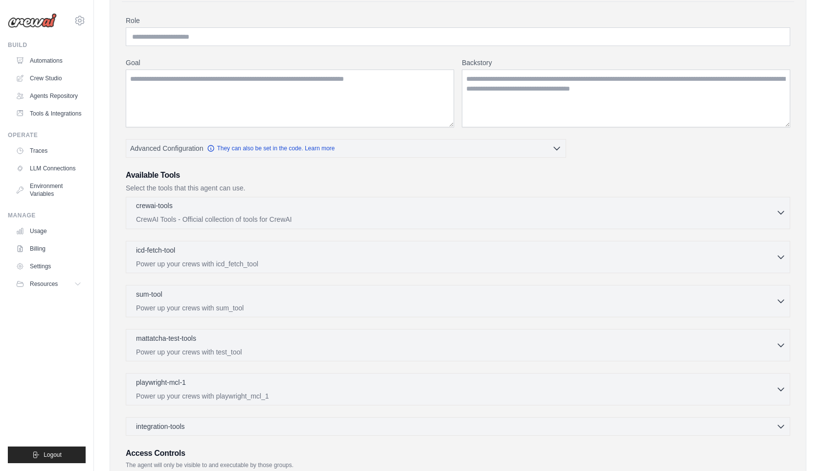
scroll to position [0, 0]
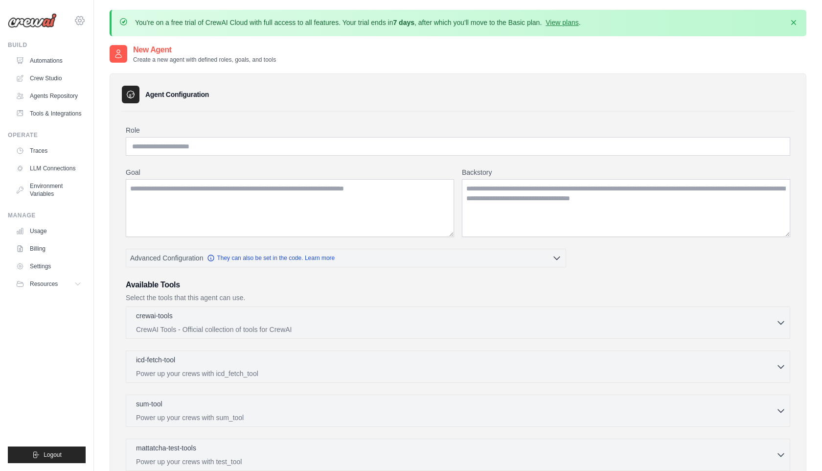
click at [80, 16] on icon at bounding box center [79, 20] width 9 height 8
click at [306, 190] on textarea "Goal" at bounding box center [290, 208] width 328 height 58
click at [331, 147] on input "Role" at bounding box center [458, 146] width 664 height 19
click at [38, 145] on link "Traces" at bounding box center [50, 151] width 74 height 16
click at [32, 150] on link "Traces" at bounding box center [50, 151] width 74 height 16
